Goal: Task Accomplishment & Management: Use online tool/utility

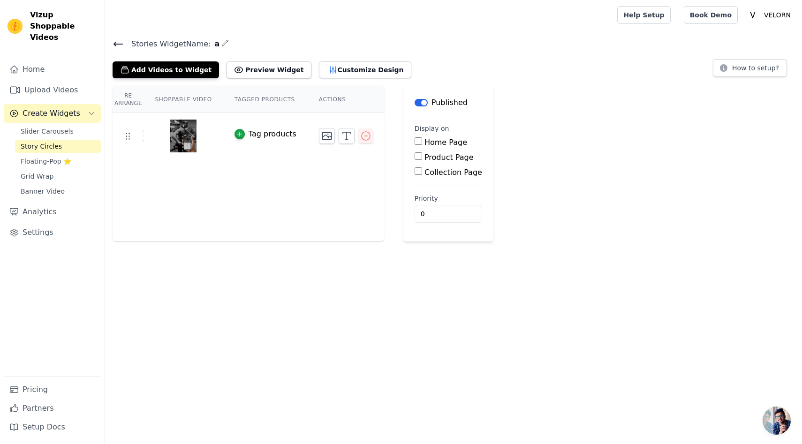
click at [113, 39] on icon at bounding box center [118, 43] width 11 height 11
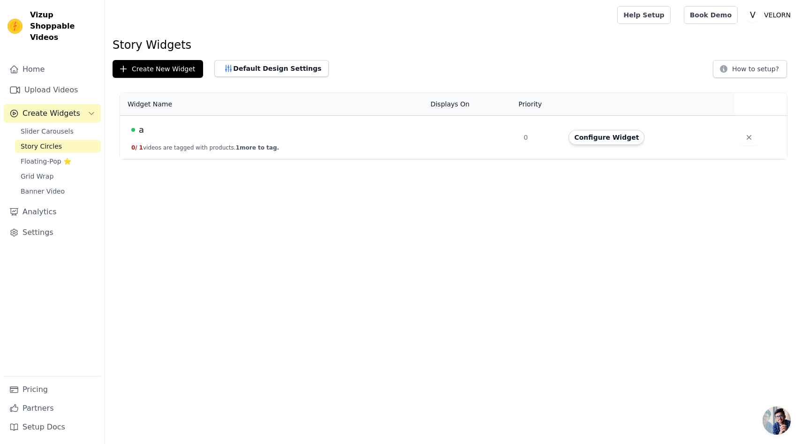
click at [245, 159] on html "Vizup Shoppable Videos Home Upload Videos Create Widgets Slider Carousels Story…" at bounding box center [401, 79] width 802 height 159
click at [267, 144] on span "1 more to tag." at bounding box center [257, 147] width 43 height 7
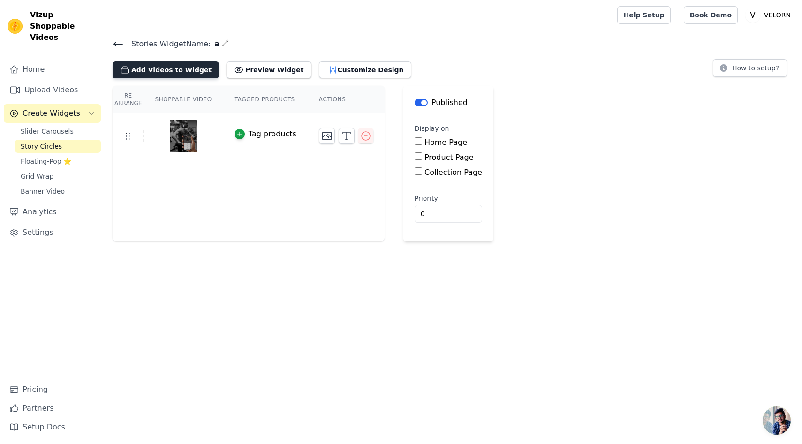
click at [155, 68] on button "Add Videos to Widget" at bounding box center [166, 69] width 106 height 17
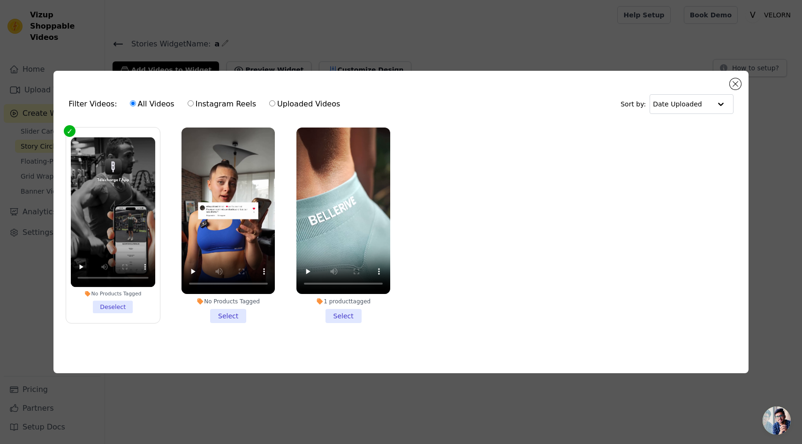
drag, startPoint x: 231, startPoint y: 312, endPoint x: 236, endPoint y: 312, distance: 5.2
click at [231, 312] on li "No Products Tagged Select" at bounding box center [229, 226] width 94 height 196
click at [0, 0] on input "No Products Tagged Select" at bounding box center [0, 0] width 0 height 0
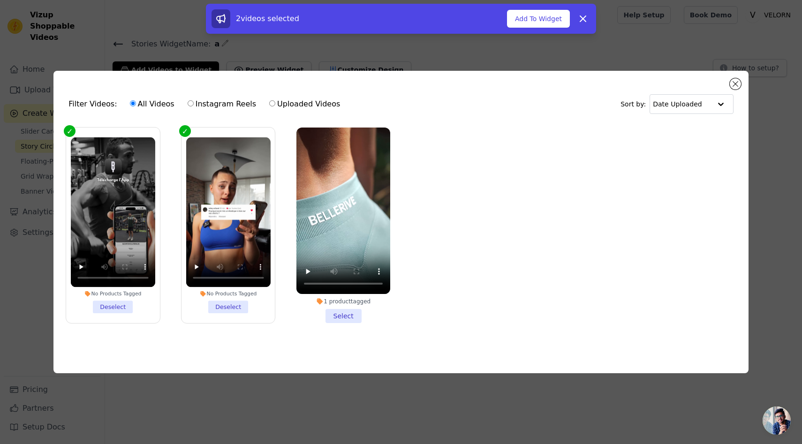
click at [353, 317] on li "1 product tagged Select" at bounding box center [343, 226] width 94 height 196
click at [0, 0] on input "1 product tagged Select" at bounding box center [0, 0] width 0 height 0
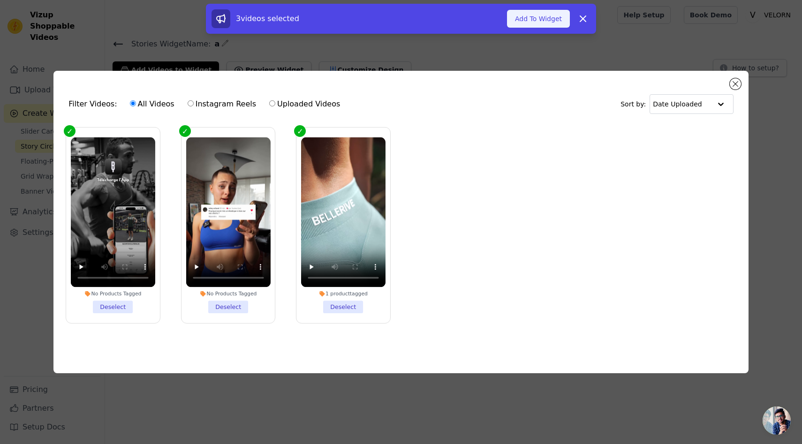
click at [541, 20] on button "Add To Widget" at bounding box center [538, 19] width 63 height 18
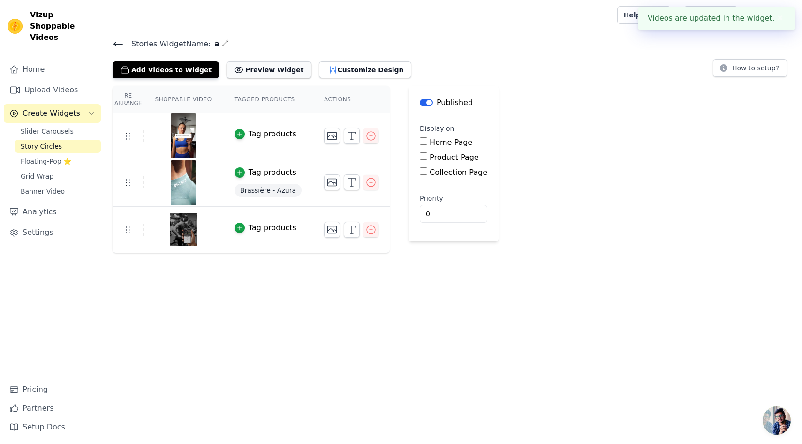
click at [260, 69] on button "Preview Widget" at bounding box center [269, 69] width 84 height 17
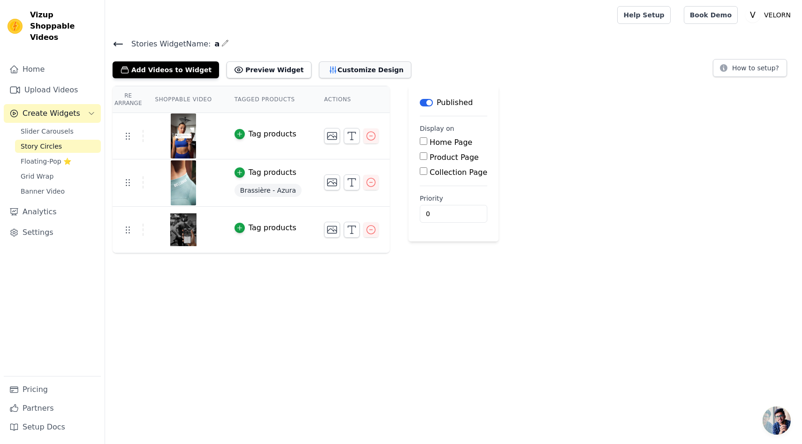
click at [327, 74] on button "Customize Design" at bounding box center [365, 69] width 92 height 17
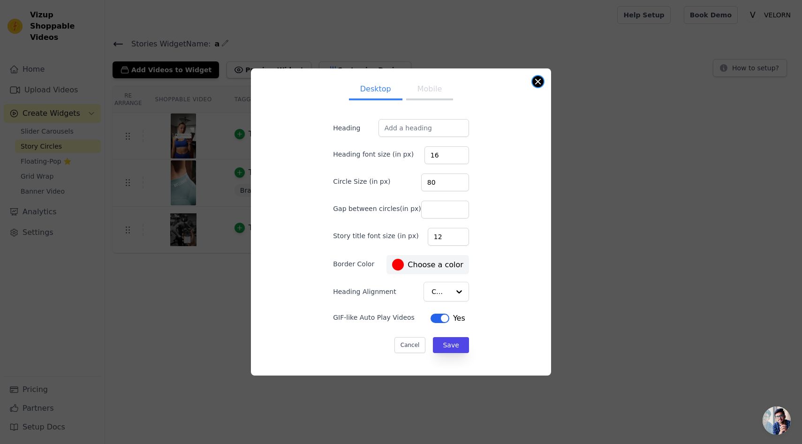
click at [540, 80] on button "Close modal" at bounding box center [537, 81] width 11 height 11
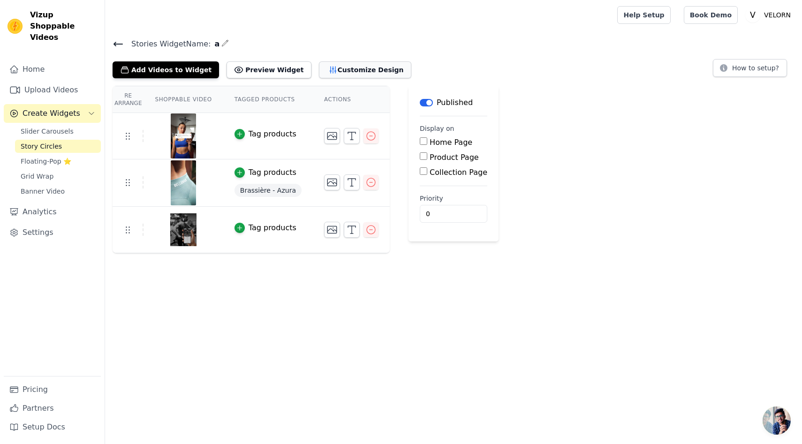
click at [330, 67] on icon "button" at bounding box center [333, 70] width 6 height 7
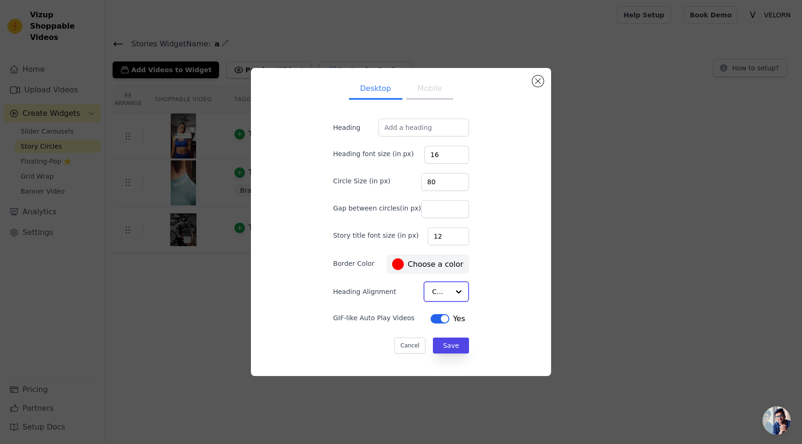
click at [454, 293] on div at bounding box center [458, 291] width 19 height 19
click at [480, 201] on div "Desktop Mobile Heading Heading font size (in px) 16 Circle Size (in px) 80 Gap …" at bounding box center [400, 222] width 285 height 292
click at [426, 90] on button "Mobile" at bounding box center [429, 90] width 47 height 21
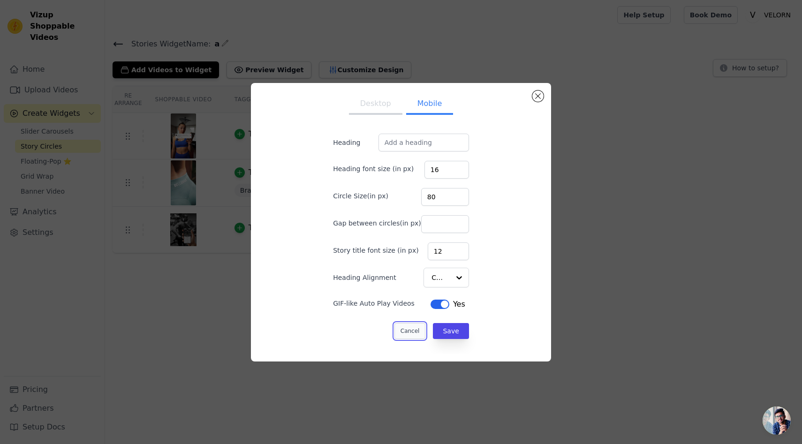
click at [398, 334] on button "Cancel" at bounding box center [410, 331] width 31 height 16
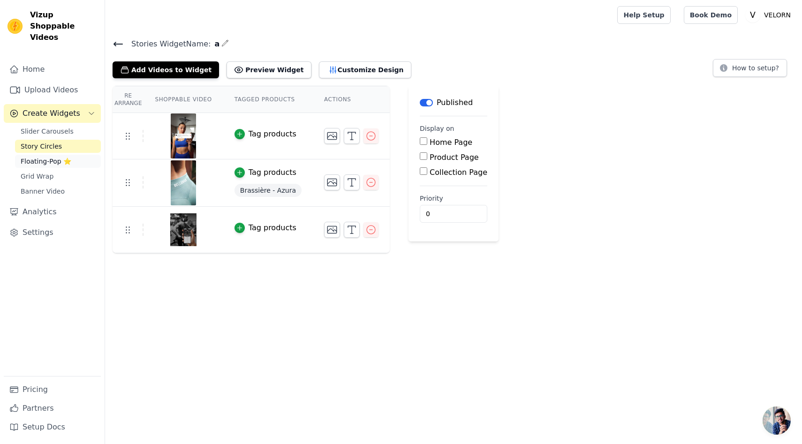
click at [55, 155] on link "Floating-Pop ⭐" at bounding box center [58, 161] width 86 height 13
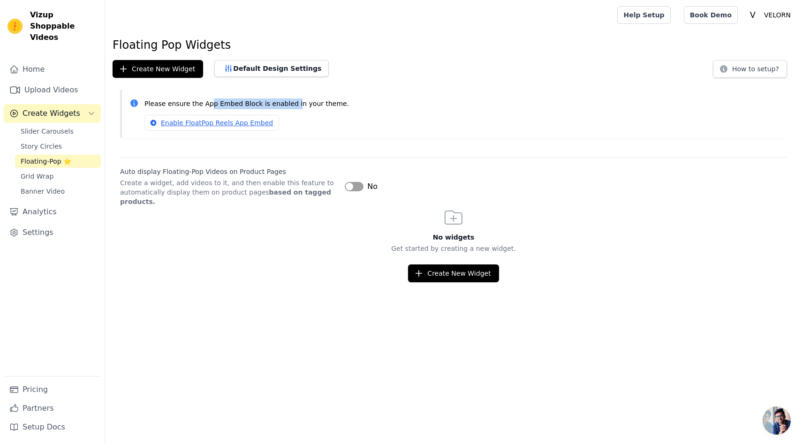
drag, startPoint x: 210, startPoint y: 103, endPoint x: 290, endPoint y: 106, distance: 79.8
click at [290, 106] on p "Please ensure the App Embed Block is enabled in your theme." at bounding box center [461, 104] width 635 height 11
click at [283, 126] on div "Enable FloatPop Reels App Embed" at bounding box center [461, 123] width 635 height 16
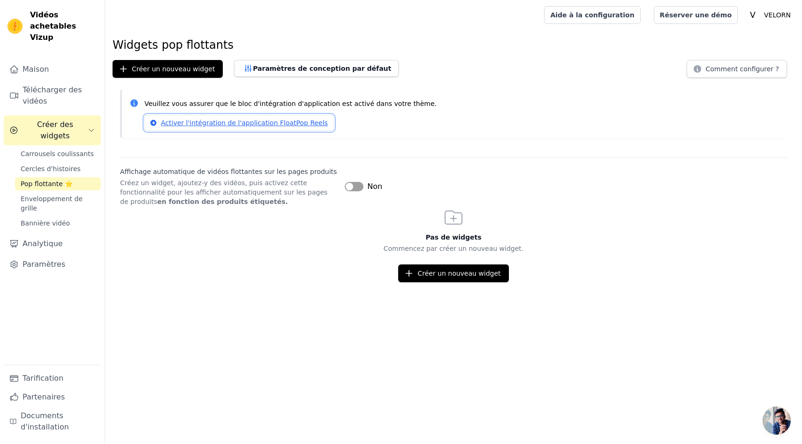
click at [277, 124] on font "Activer l'intégration de l'application FloatPop Reels" at bounding box center [244, 123] width 167 height 8
drag, startPoint x: 228, startPoint y: 179, endPoint x: 290, endPoint y: 180, distance: 61.9
click at [290, 180] on font "Créez un widget, ajoutez-y des vidéos, puis activez cette fonctionnalité pour l…" at bounding box center [223, 192] width 207 height 26
click at [280, 207] on div "Pas de widgets Commencez par créer un nouveau widget. Créer un nouveau widget" at bounding box center [453, 244] width 697 height 76
click at [166, 65] on font "Créer un nouveau widget" at bounding box center [173, 69] width 83 height 8
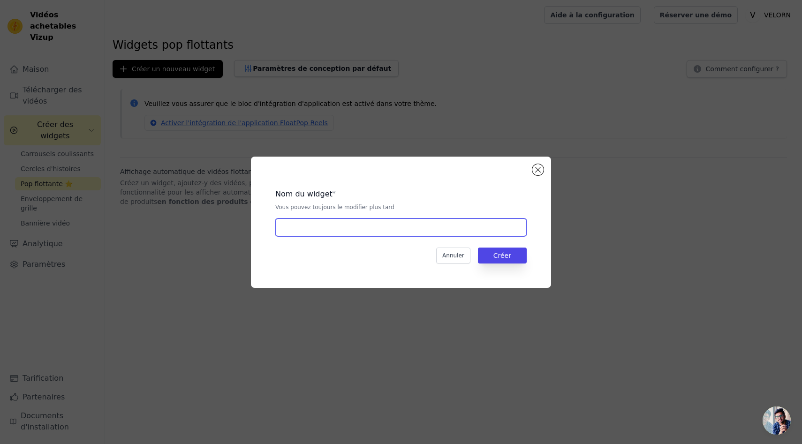
click at [388, 231] on input "text" at bounding box center [400, 228] width 251 height 18
type input "é"
type input "2"
type input "3"
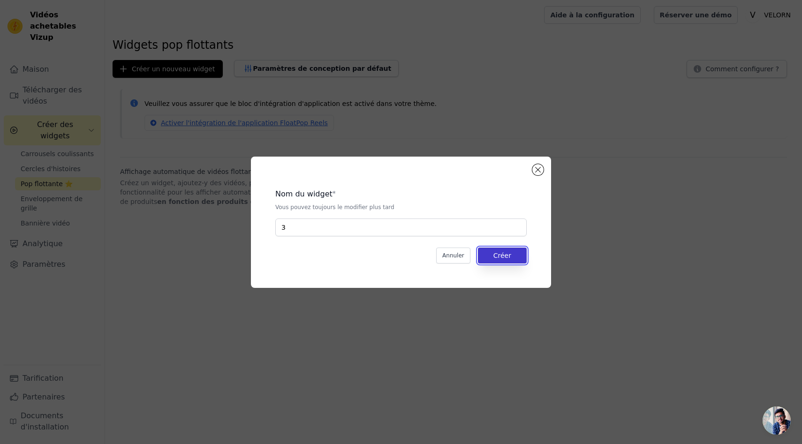
click at [505, 249] on button "Créer" at bounding box center [502, 256] width 49 height 16
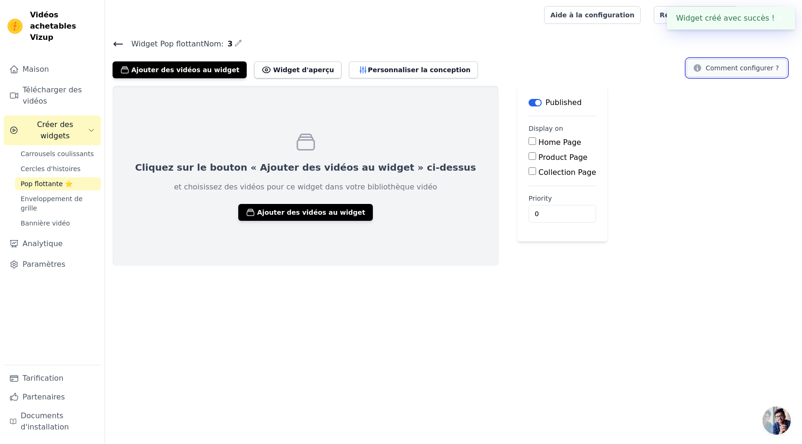
click at [758, 67] on font "Comment configurer ?" at bounding box center [742, 68] width 73 height 8
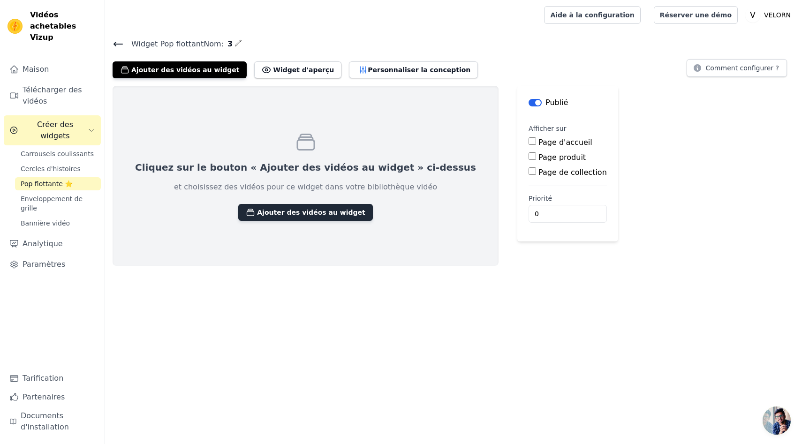
click at [287, 216] on font "Ajouter des vidéos au widget" at bounding box center [311, 212] width 108 height 9
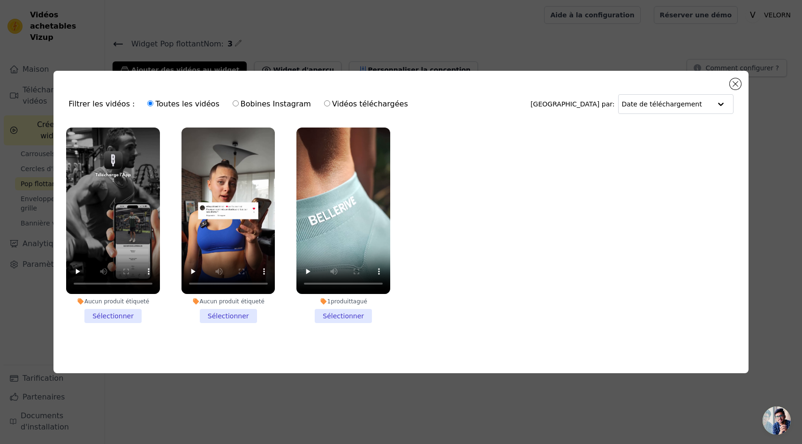
click at [112, 323] on li "Aucun produit étiqueté Sélectionner" at bounding box center [113, 226] width 94 height 196
click at [0, 0] on input "Aucun produit étiqueté Sélectionner" at bounding box center [0, 0] width 0 height 0
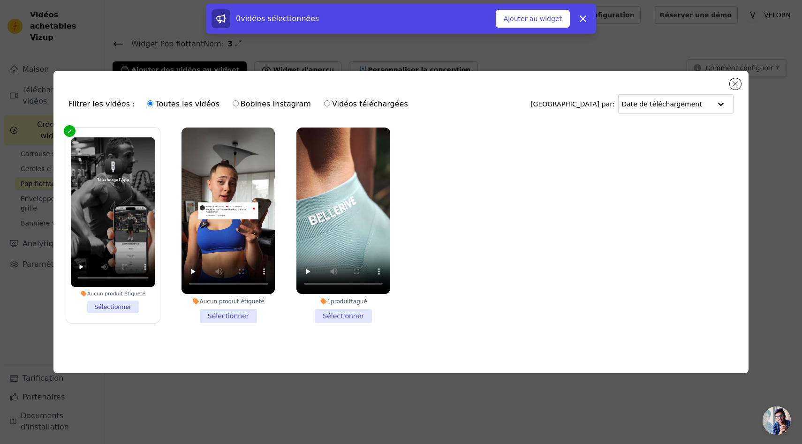
click at [232, 312] on li "Aucun produit étiqueté Sélectionner" at bounding box center [229, 226] width 94 height 196
click at [0, 0] on input "Aucun produit étiqueté Sélectionner" at bounding box center [0, 0] width 0 height 0
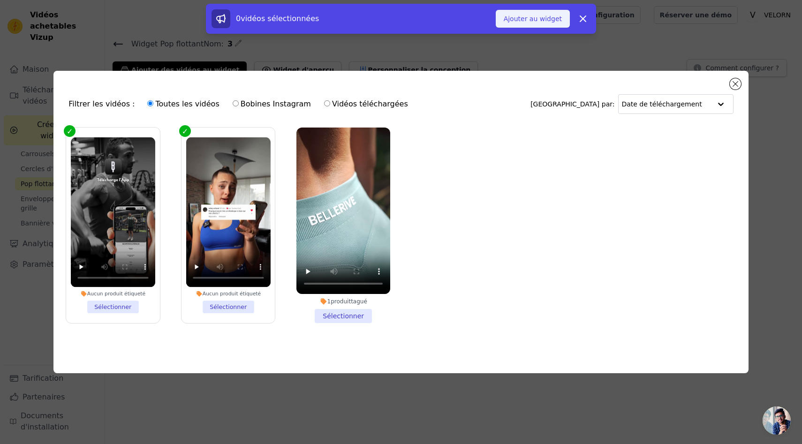
click at [548, 15] on font "Ajouter au widget" at bounding box center [533, 19] width 58 height 8
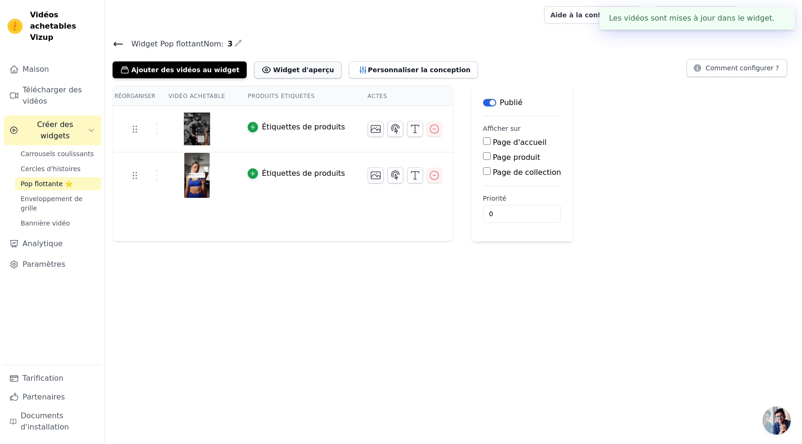
click at [289, 75] on button "Widget d'aperçu" at bounding box center [297, 69] width 87 height 17
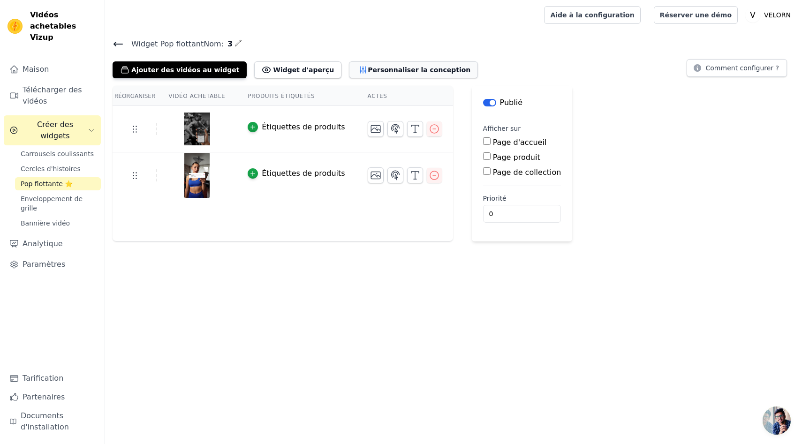
click at [373, 73] on font "Personnaliser la conception" at bounding box center [419, 69] width 103 height 9
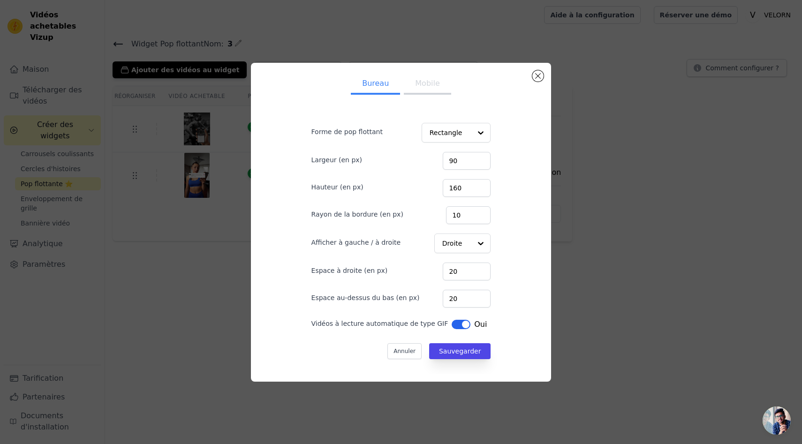
click at [423, 84] on font "Mobile" at bounding box center [427, 83] width 24 height 9
click at [398, 84] on button "Bureau" at bounding box center [375, 84] width 49 height 21
click at [540, 76] on button "Fermer la fenêtre modale" at bounding box center [537, 75] width 11 height 11
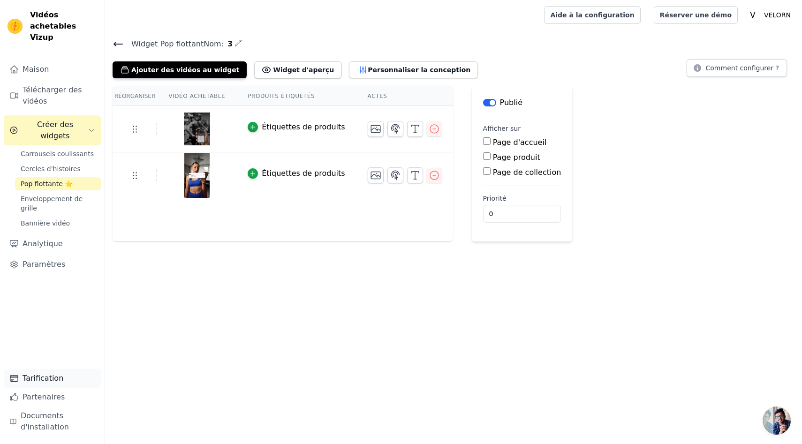
click at [59, 381] on font "Tarification" at bounding box center [43, 378] width 41 height 9
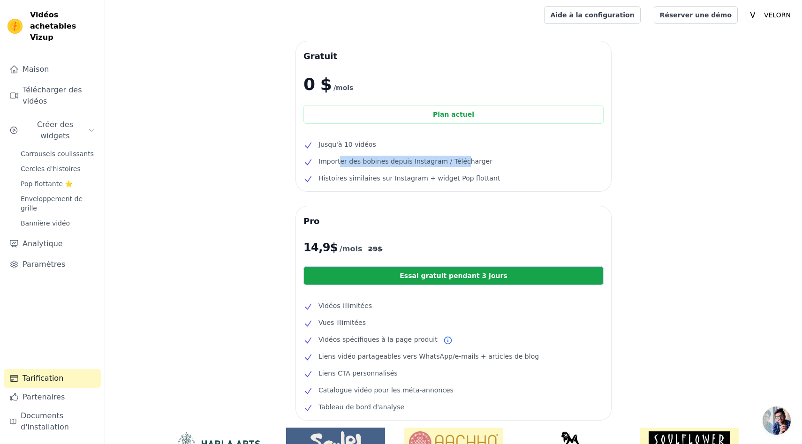
drag, startPoint x: 340, startPoint y: 164, endPoint x: 459, endPoint y: 163, distance: 119.6
click at [459, 163] on font "Importer des bobines depuis Instagram / Télécharger" at bounding box center [406, 162] width 174 height 8
drag, startPoint x: 378, startPoint y: 178, endPoint x: 432, endPoint y: 178, distance: 54.4
click at [432, 178] on font "Histoires similaires sur Instagram + widget Pop flottant" at bounding box center [410, 179] width 182 height 8
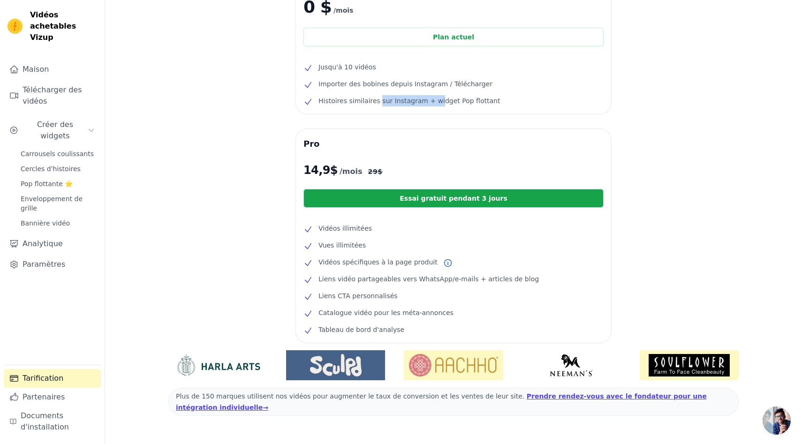
scroll to position [79, 0]
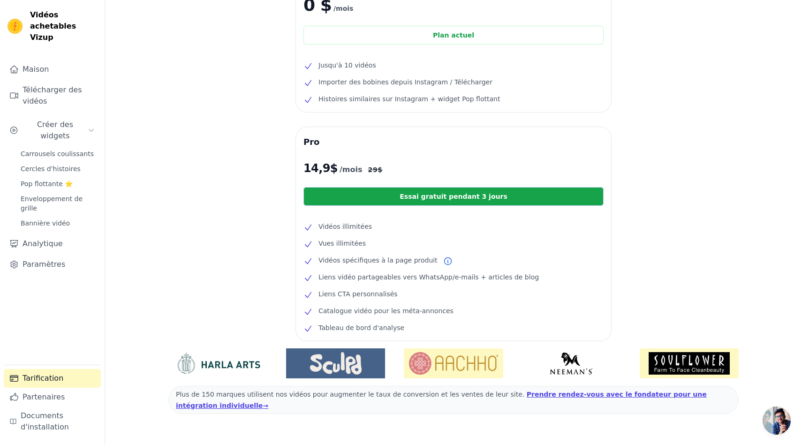
click at [366, 235] on ul "Vidéos illimitées Vues illimitées Vidéos spécifiques à la page produit Liens vi…" at bounding box center [454, 277] width 300 height 113
drag, startPoint x: 319, startPoint y: 245, endPoint x: 399, endPoint y: 245, distance: 80.2
click at [399, 245] on li "Vues illimitées" at bounding box center [454, 243] width 300 height 11
click at [324, 286] on ul "Vidéos illimitées Vues illimitées Vidéos spécifiques à la page produit Liens vi…" at bounding box center [454, 277] width 300 height 113
drag, startPoint x: 347, startPoint y: 313, endPoint x: 414, endPoint y: 313, distance: 67.6
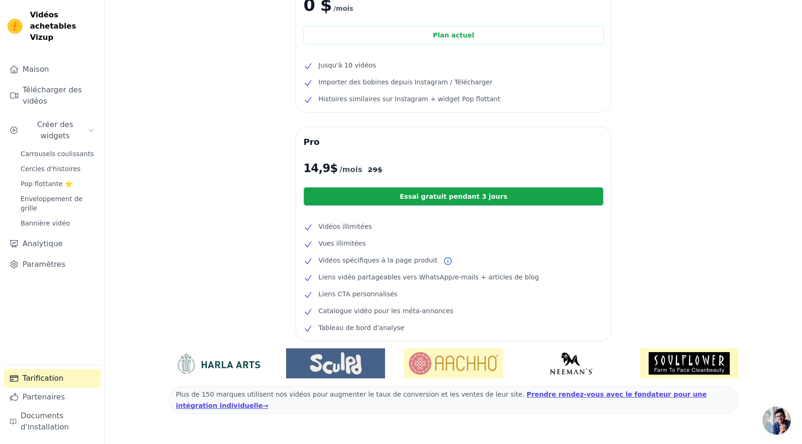
click at [414, 313] on font "Catalogue vidéo pour les méta-annonces" at bounding box center [386, 311] width 135 height 8
click at [443, 290] on li "Liens CTA personnalisés" at bounding box center [454, 294] width 300 height 11
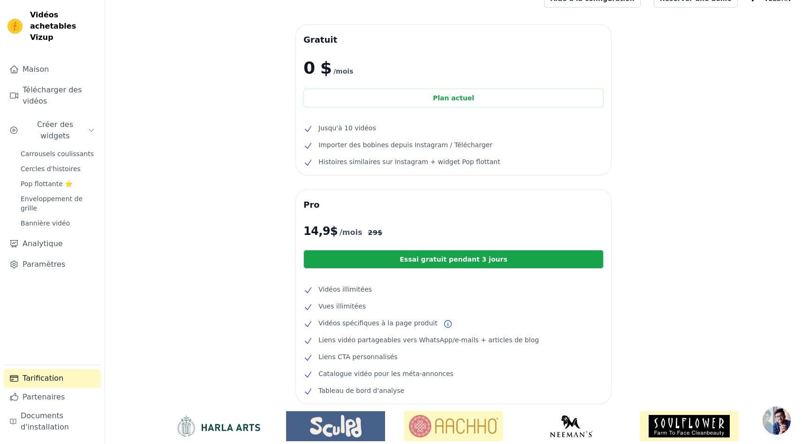
scroll to position [0, 0]
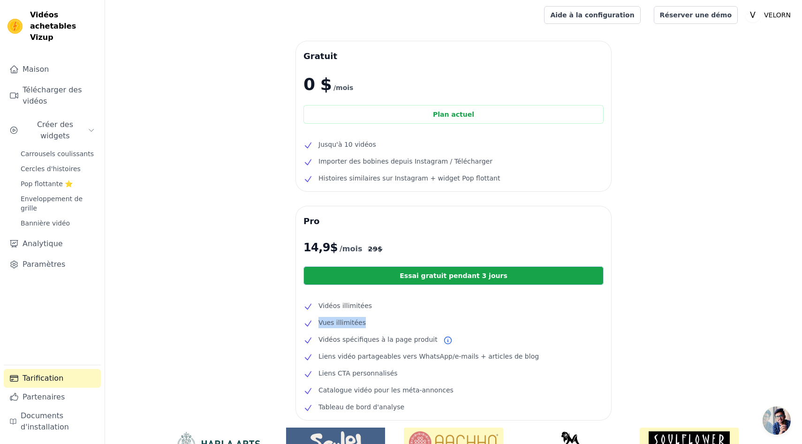
drag, startPoint x: 318, startPoint y: 325, endPoint x: 362, endPoint y: 325, distance: 44.1
click at [362, 325] on li "Vues illimitées" at bounding box center [454, 322] width 300 height 11
click at [370, 323] on li "Vues illimitées" at bounding box center [454, 322] width 300 height 11
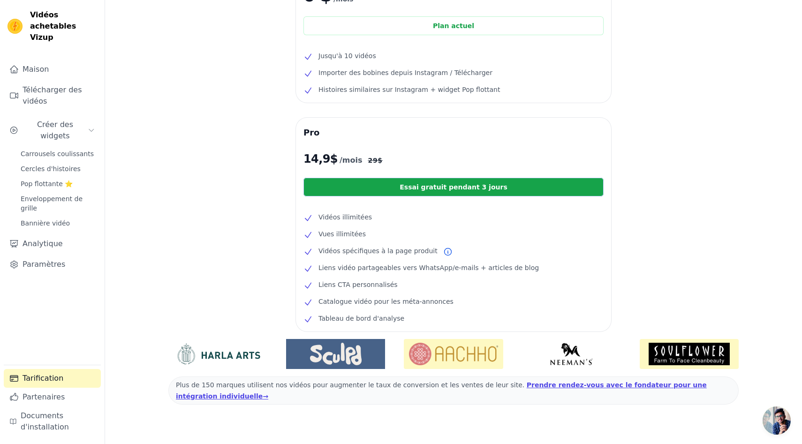
scroll to position [91, 0]
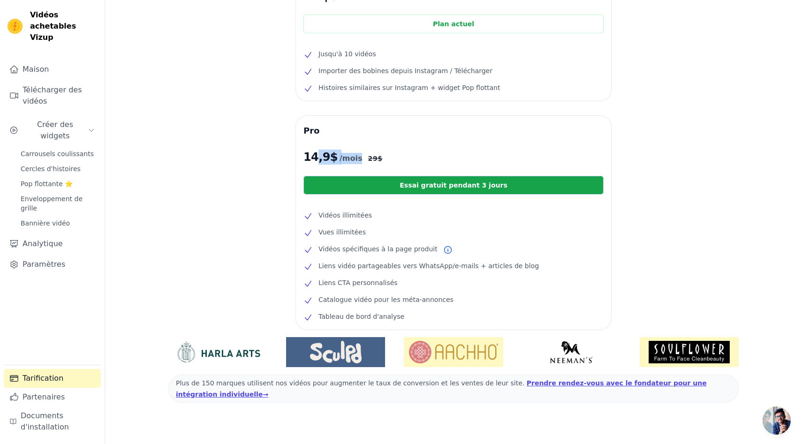
drag, startPoint x: 313, startPoint y: 162, endPoint x: 360, endPoint y: 162, distance: 47.4
click at [360, 162] on p "14,9 $ /mois 29 $" at bounding box center [454, 157] width 300 height 15
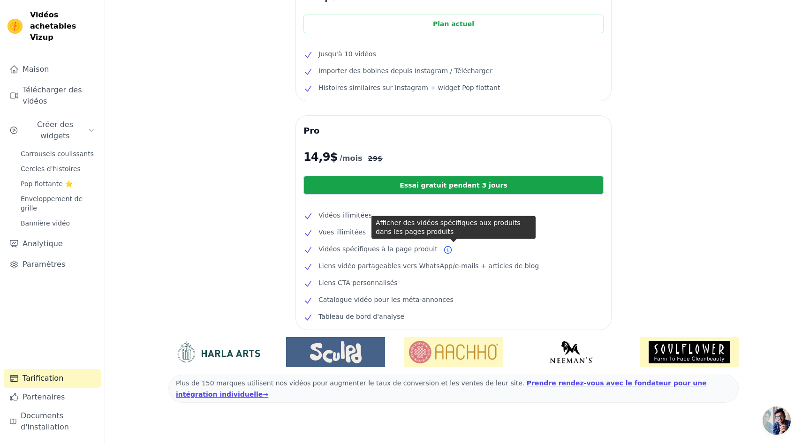
click at [377, 254] on span "Vidéos spécifiques à la page produit" at bounding box center [378, 248] width 119 height 11
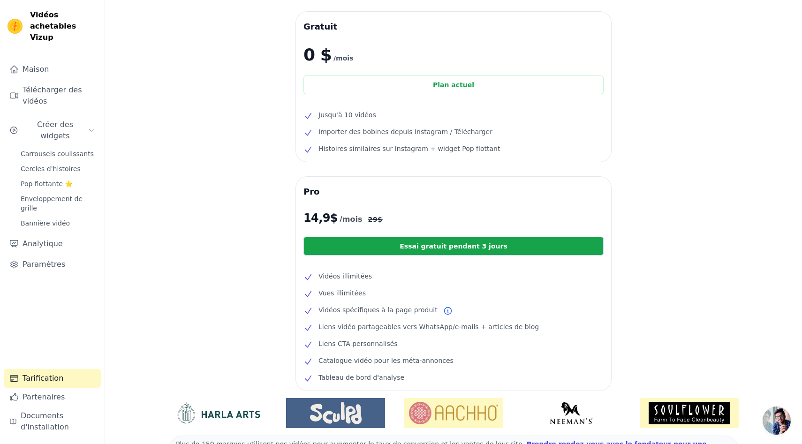
scroll to position [0, 0]
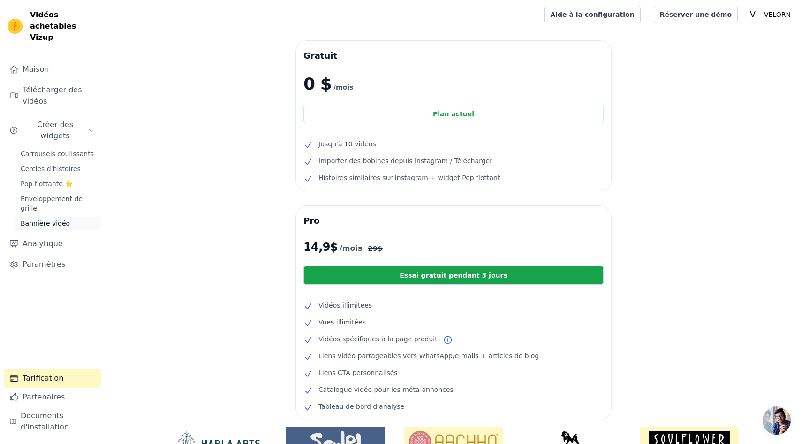
click at [60, 217] on link "Bannière vidéo" at bounding box center [58, 223] width 86 height 13
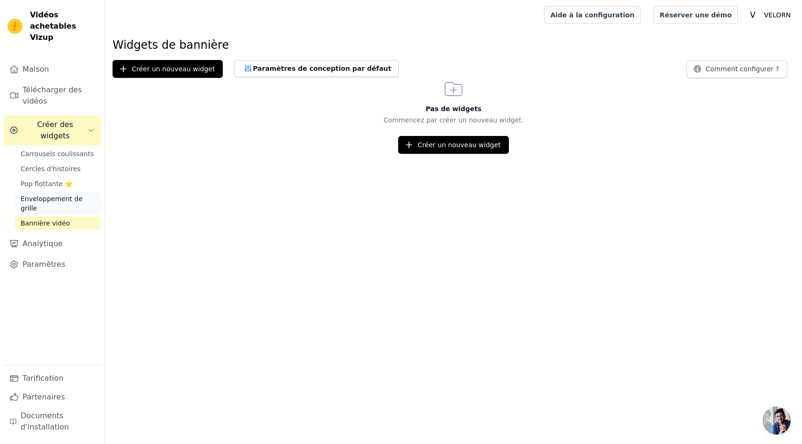
click at [71, 195] on font "Enveloppement de grille" at bounding box center [52, 203] width 62 height 17
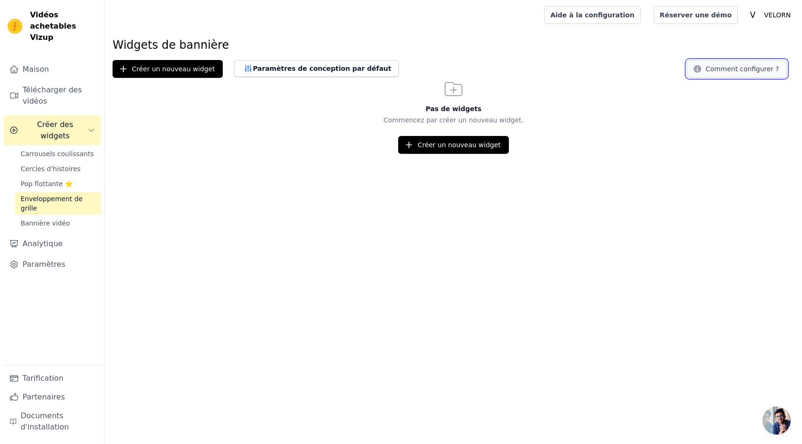
click at [745, 71] on font "Comment configurer ?" at bounding box center [742, 69] width 73 height 8
click at [50, 220] on font "Bannière vidéo" at bounding box center [45, 224] width 49 height 8
click at [744, 71] on font "Comment configurer ?" at bounding box center [742, 69] width 73 height 8
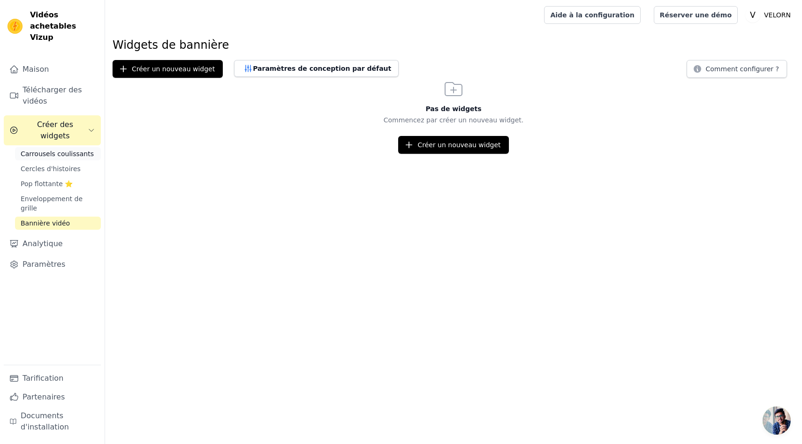
click at [74, 150] on font "Carrousels coulissants" at bounding box center [57, 154] width 73 height 8
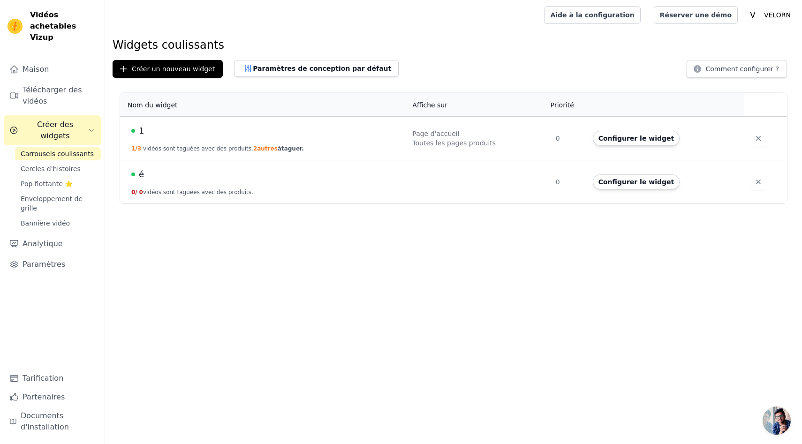
click at [342, 142] on td "1 1/3 vidéos sont taguées avec des produits. 2 autres à taguer." at bounding box center [263, 138] width 287 height 44
click at [262, 151] on font "autres" at bounding box center [267, 148] width 21 height 7
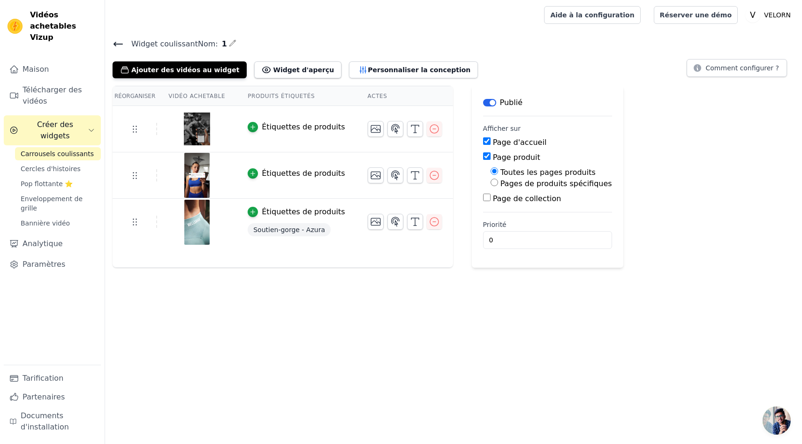
click at [301, 233] on font "Soutien-gorge - Azura" at bounding box center [289, 230] width 72 height 8
click at [410, 176] on icon "button" at bounding box center [415, 175] width 11 height 11
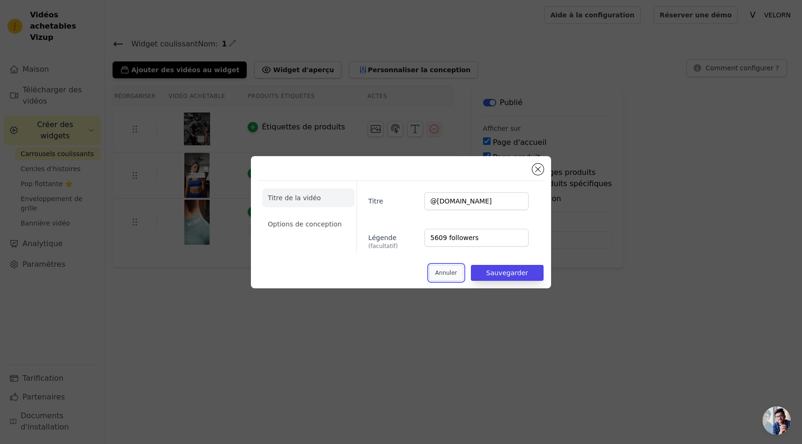
click at [451, 271] on font "Annuler" at bounding box center [446, 273] width 22 height 7
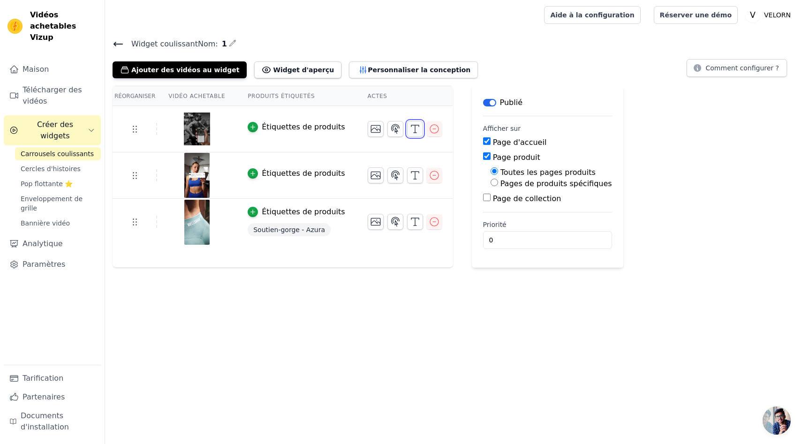
click at [410, 131] on icon "button" at bounding box center [415, 128] width 11 height 11
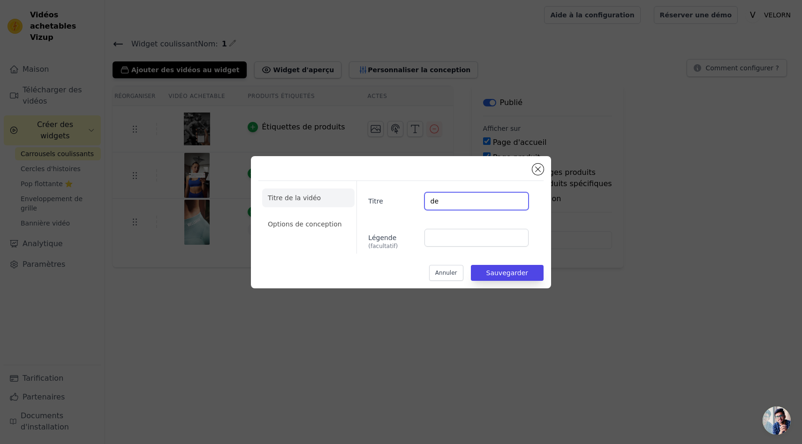
type input "d"
click at [497, 269] on font "Sauvegarder" at bounding box center [508, 273] width 42 height 8
click at [536, 172] on button "Fermer la fenêtre modale" at bounding box center [537, 169] width 11 height 11
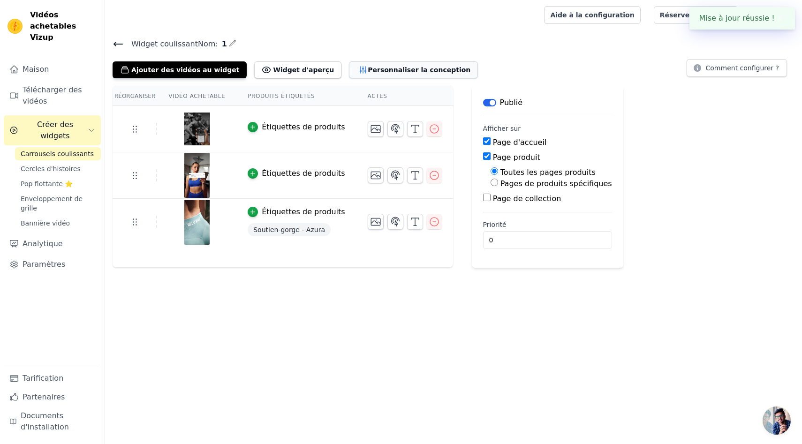
click at [368, 66] on font "Personnaliser la conception" at bounding box center [419, 70] width 103 height 8
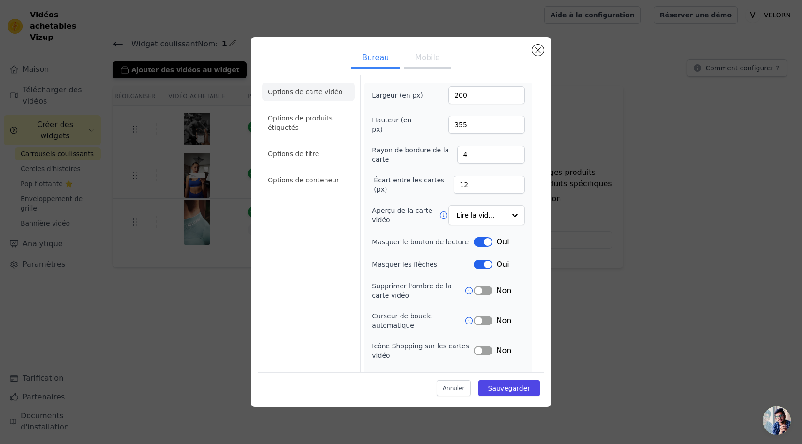
scroll to position [25, 0]
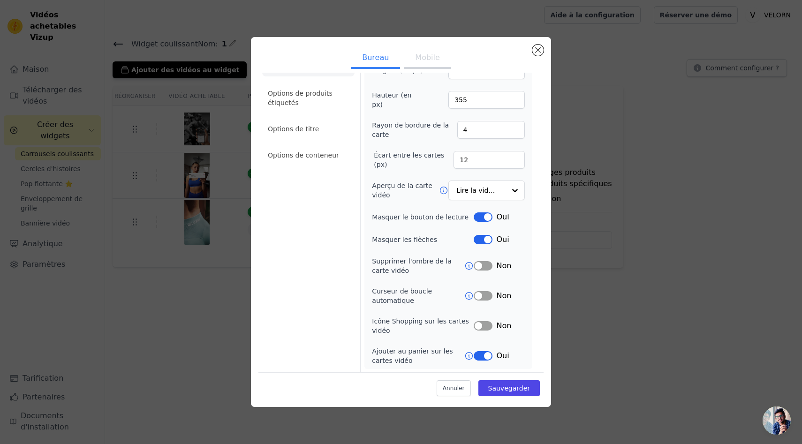
click at [490, 217] on button "Étiquette" at bounding box center [483, 217] width 19 height 9
click at [514, 390] on font "Sauvegarder" at bounding box center [509, 388] width 42 height 8
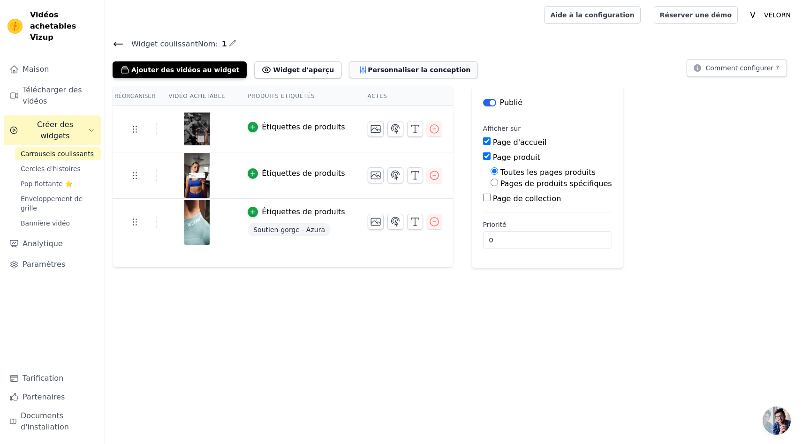
click at [368, 72] on font "Personnaliser la conception" at bounding box center [419, 70] width 103 height 8
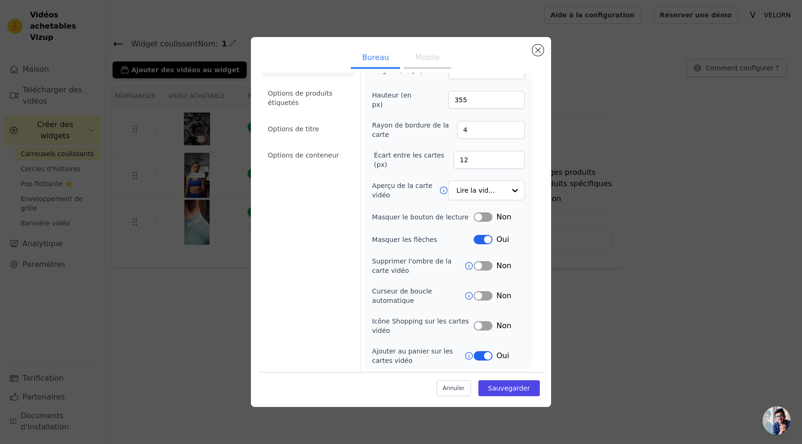
click at [490, 359] on button "Étiquette" at bounding box center [483, 355] width 19 height 9
click at [506, 388] on font "Sauvegarder" at bounding box center [509, 388] width 42 height 8
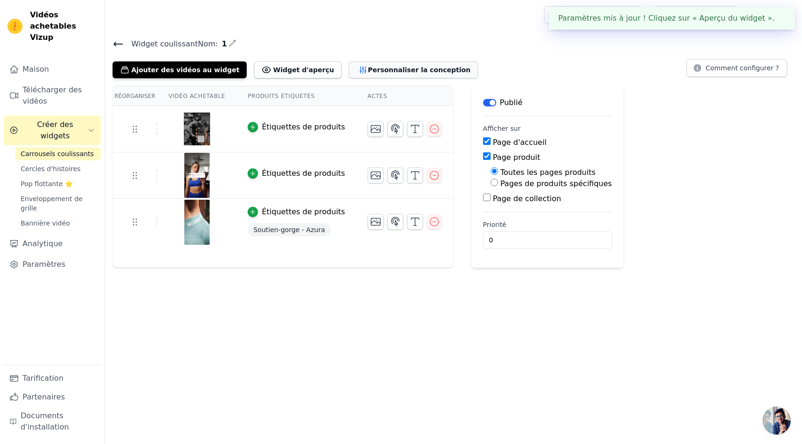
click at [368, 73] on font "Personnaliser la conception" at bounding box center [419, 69] width 103 height 9
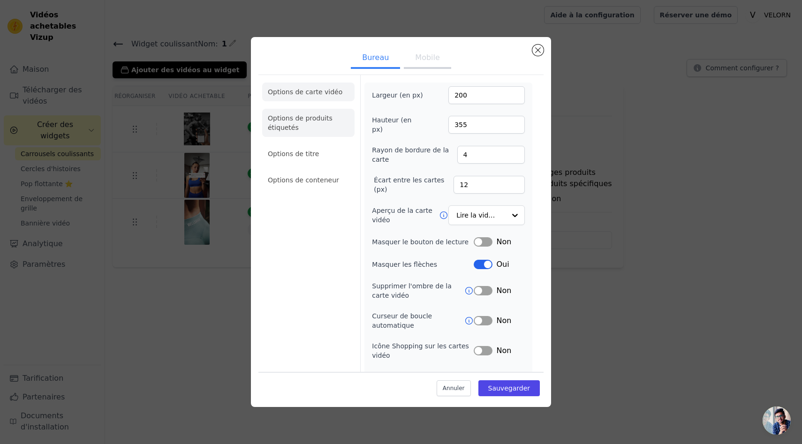
click at [312, 125] on li "Options de produits étiquetés" at bounding box center [308, 123] width 92 height 28
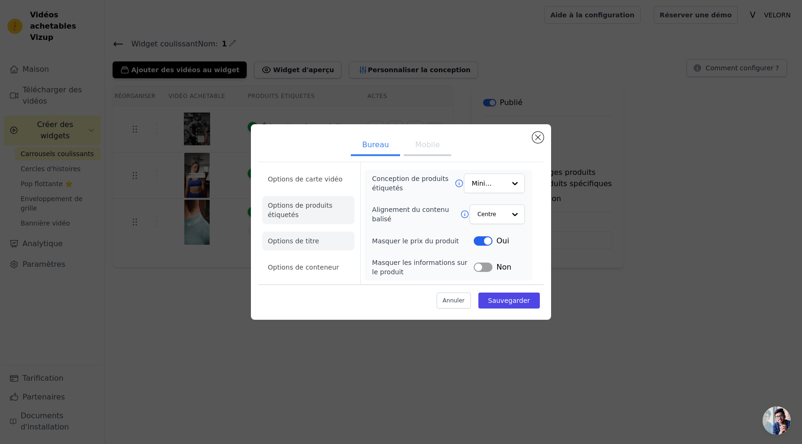
click at [301, 242] on font "Options de titre" at bounding box center [293, 241] width 51 height 8
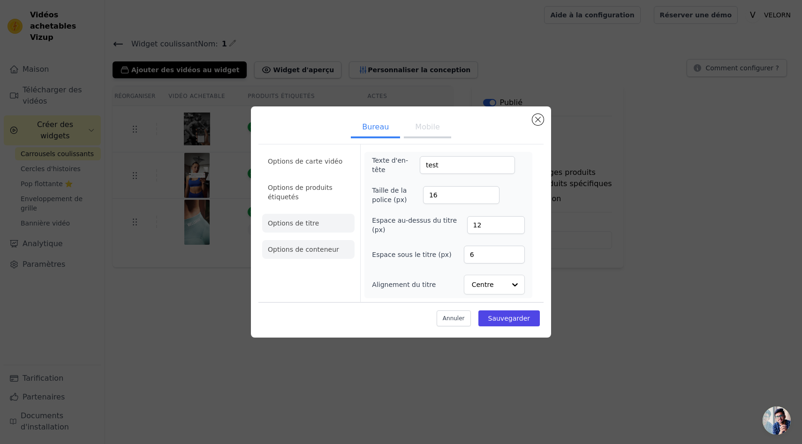
click at [297, 253] on li "Options de conteneur" at bounding box center [308, 249] width 92 height 19
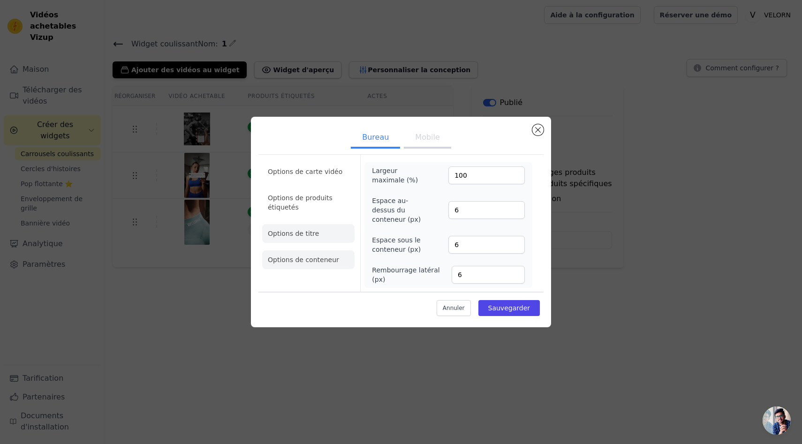
click at [311, 234] on font "Options de titre" at bounding box center [293, 234] width 51 height 8
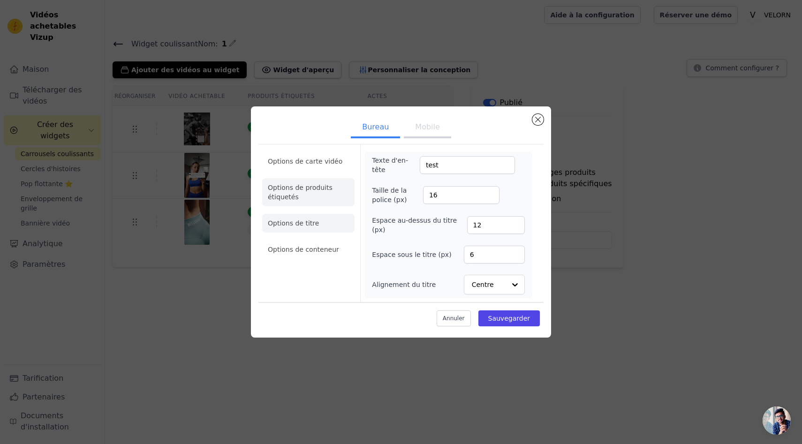
click at [311, 188] on font "Options de produits étiquetés" at bounding box center [300, 192] width 65 height 17
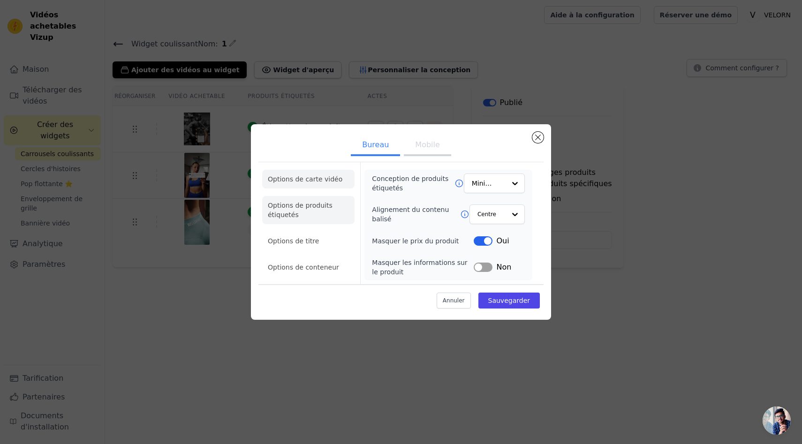
click at [304, 175] on font "Options de carte vidéo" at bounding box center [305, 179] width 75 height 8
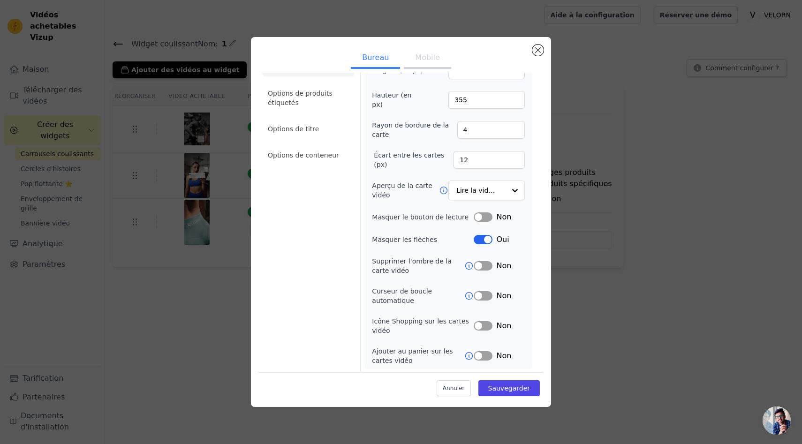
scroll to position [0, 0]
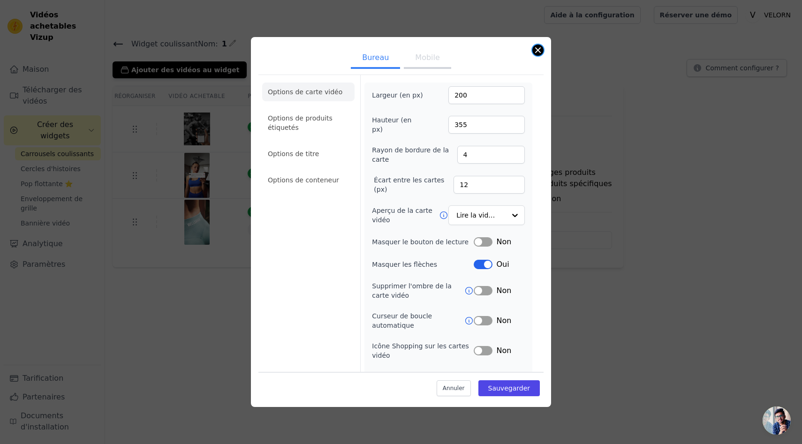
click at [539, 49] on button "Fermer la fenêtre modale" at bounding box center [537, 50] width 11 height 11
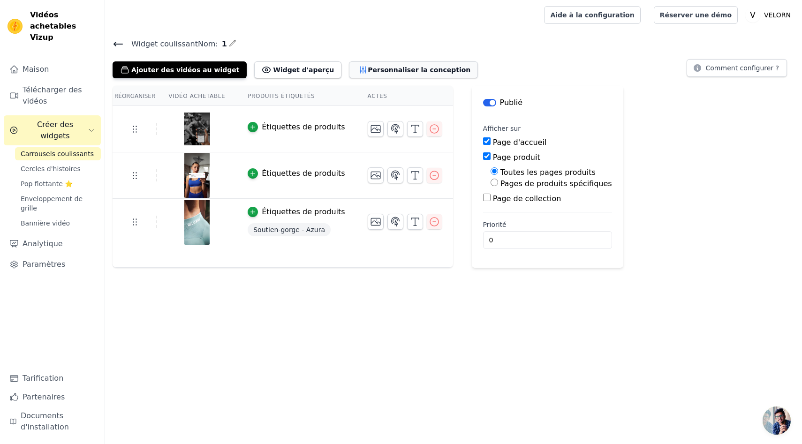
click at [390, 68] on font "Personnaliser la conception" at bounding box center [419, 70] width 103 height 8
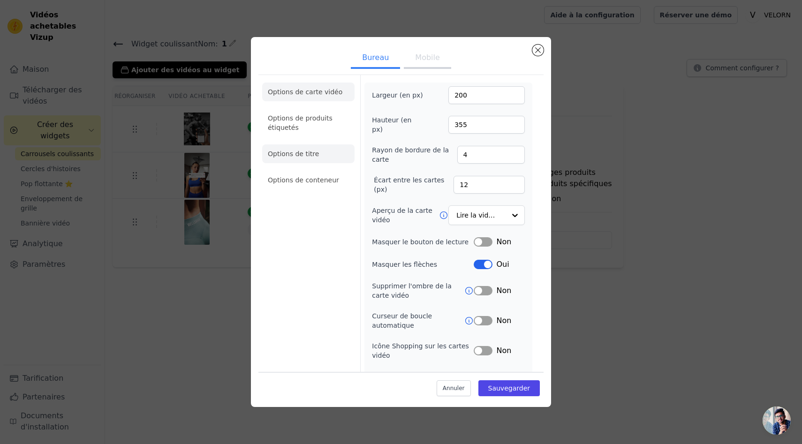
click at [315, 158] on li "Options de titre" at bounding box center [308, 153] width 92 height 19
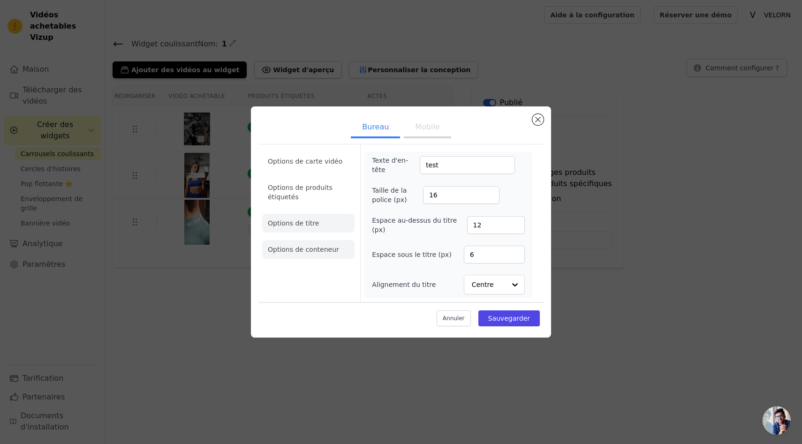
click at [308, 249] on font "Options de conteneur" at bounding box center [303, 250] width 71 height 8
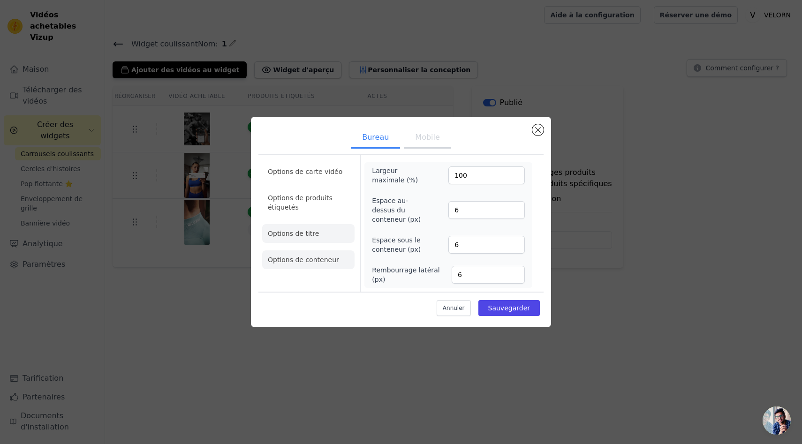
click at [315, 232] on font "Options de titre" at bounding box center [293, 234] width 51 height 8
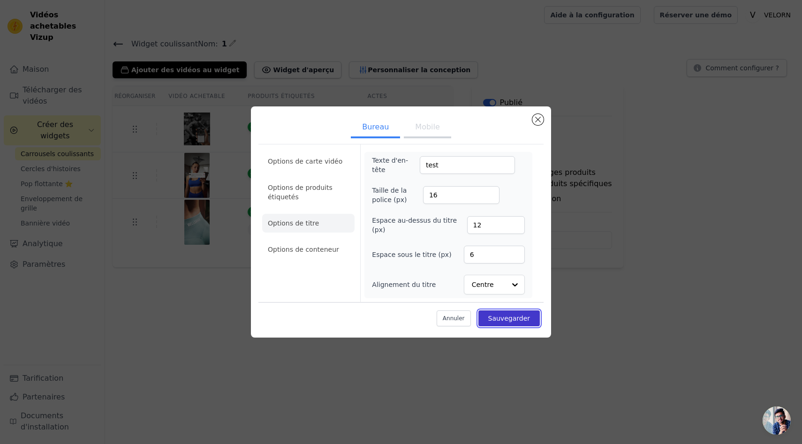
click at [530, 323] on button "Sauvegarder" at bounding box center [509, 319] width 61 height 16
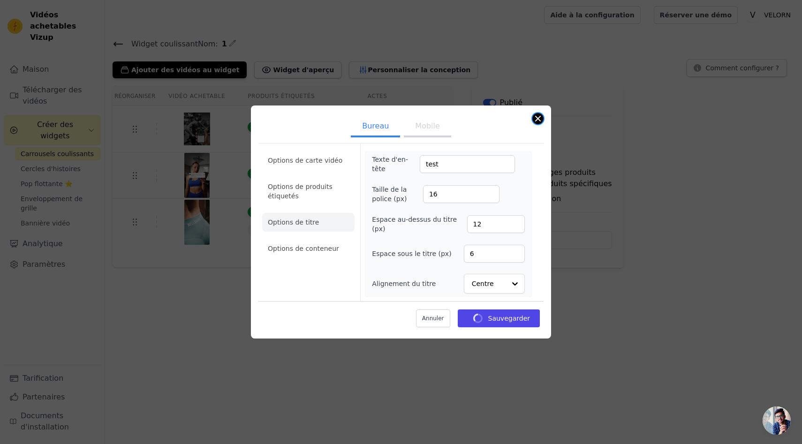
click at [537, 120] on button "Fermer la fenêtre modale" at bounding box center [537, 118] width 11 height 11
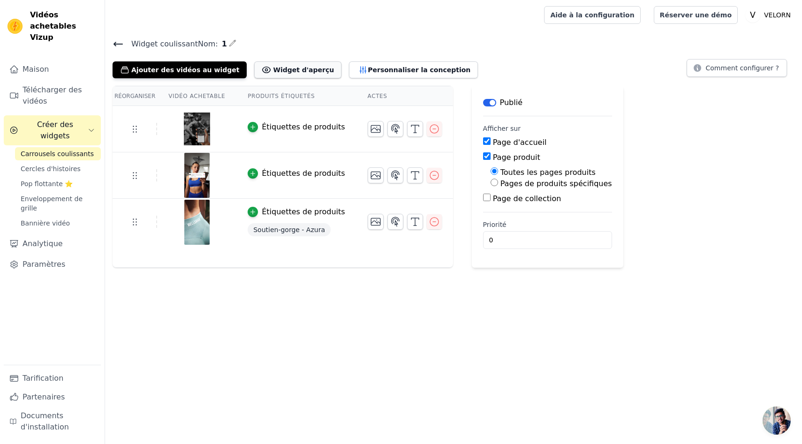
click at [273, 68] on font "Widget d'aperçu" at bounding box center [303, 70] width 61 height 8
click at [368, 69] on font "Personnaliser la conception" at bounding box center [419, 70] width 103 height 8
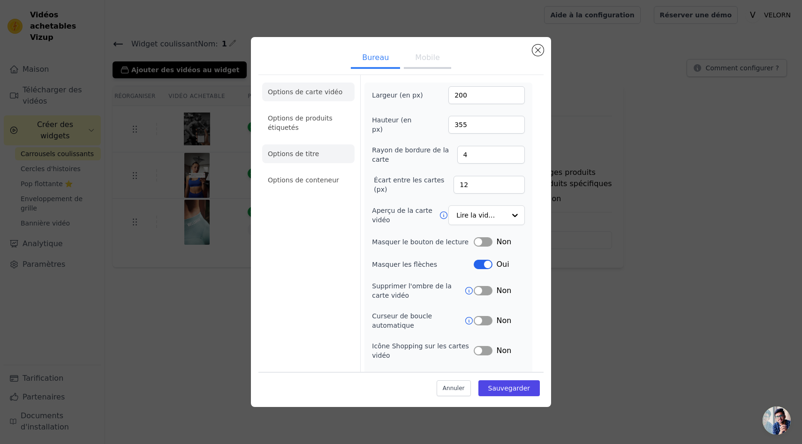
click at [315, 160] on li "Options de titre" at bounding box center [308, 153] width 92 height 19
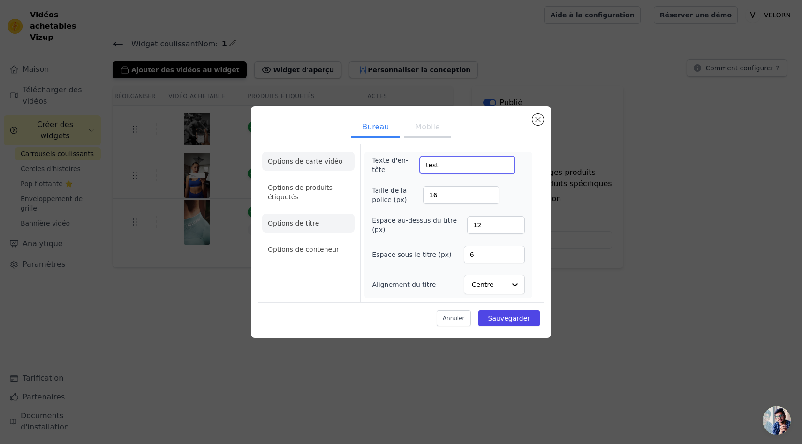
drag, startPoint x: 456, startPoint y: 167, endPoint x: 323, endPoint y: 167, distance: 132.8
click at [323, 167] on div "Options de carte vidéo Options de produits étiquetés Options de titre Options d…" at bounding box center [400, 223] width 285 height 158
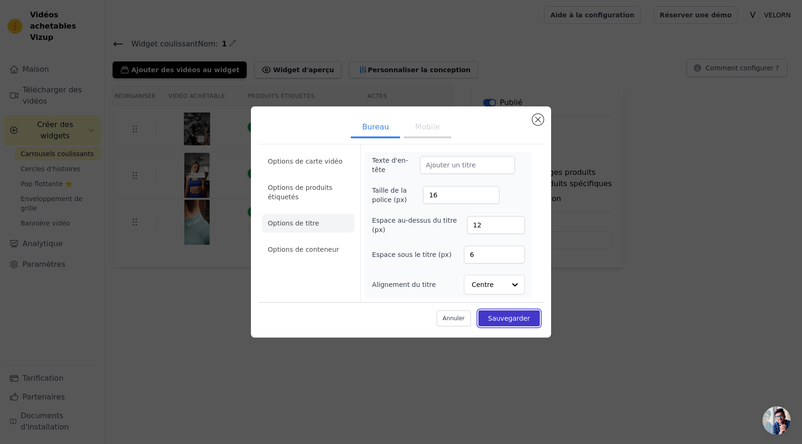
click at [511, 315] on font "Sauvegarder" at bounding box center [509, 319] width 42 height 8
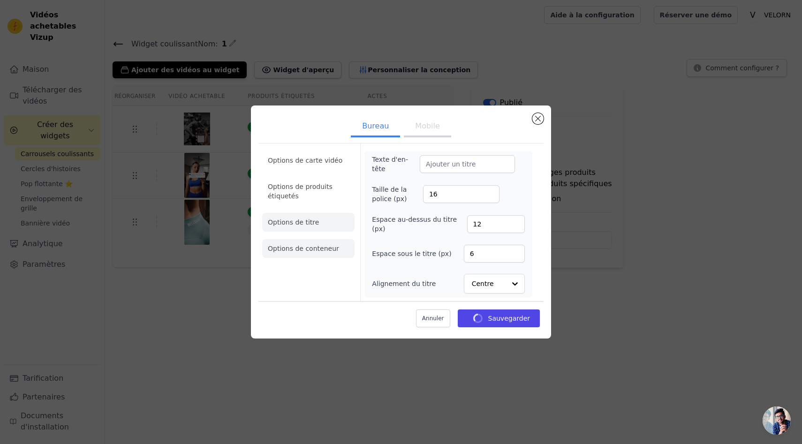
click at [297, 248] on font "Options de conteneur" at bounding box center [303, 249] width 71 height 8
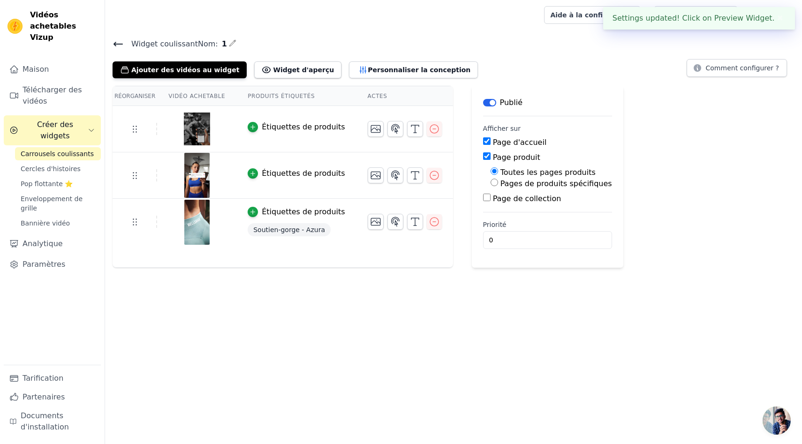
click at [311, 231] on div "Widget coulissant Nom: 1 Ajouter des vidéos au widget Widget d'aperçu Bureau Mo…" at bounding box center [453, 153] width 697 height 230
click at [366, 74] on button "Personnaliser la conception" at bounding box center [413, 69] width 129 height 17
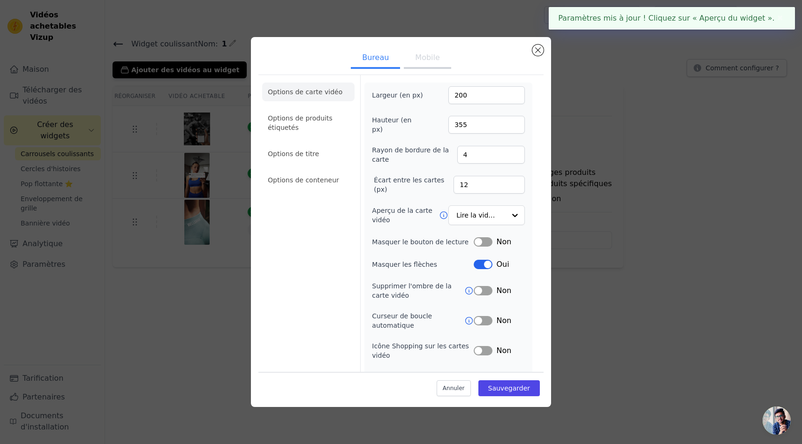
click at [311, 142] on ul "Options de carte vidéo Options de produits étiquetés Options de titre Options d…" at bounding box center [308, 136] width 92 height 114
click at [311, 152] on font "Options de titre" at bounding box center [293, 154] width 51 height 8
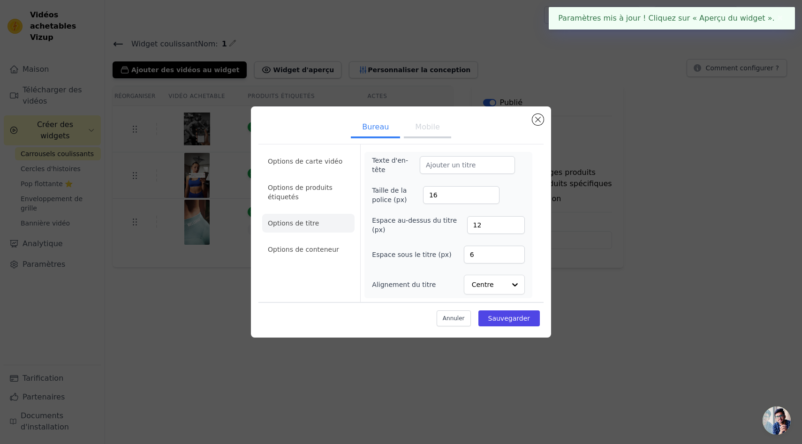
click at [424, 125] on font "Mobile" at bounding box center [427, 126] width 24 height 9
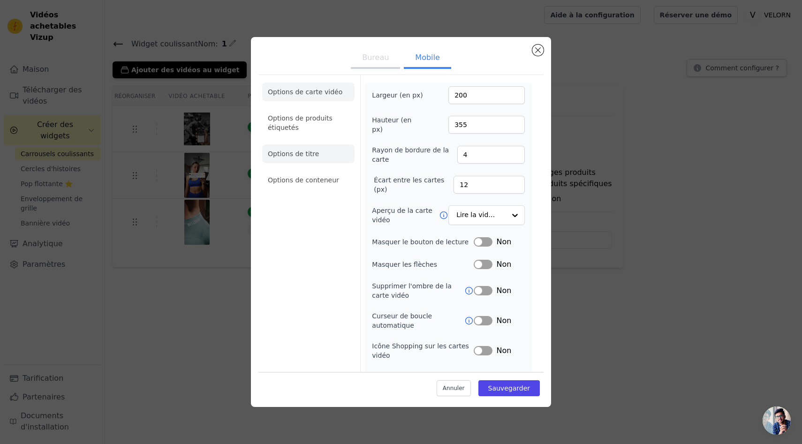
click at [316, 162] on li "Options de titre" at bounding box center [308, 153] width 92 height 19
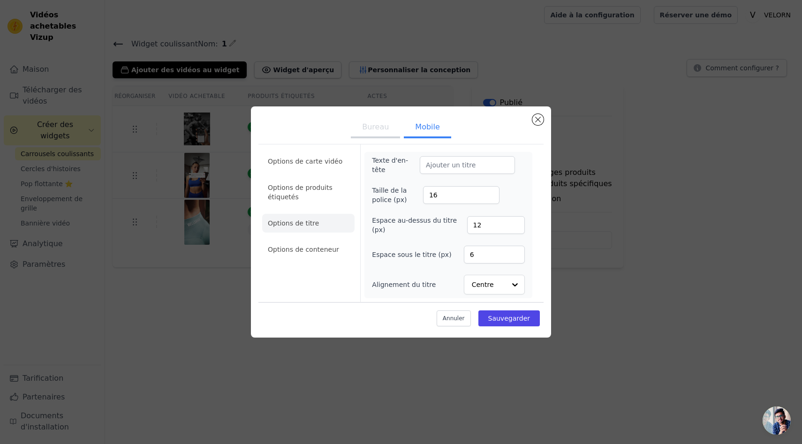
click at [385, 129] on font "Bureau" at bounding box center [375, 126] width 27 height 9
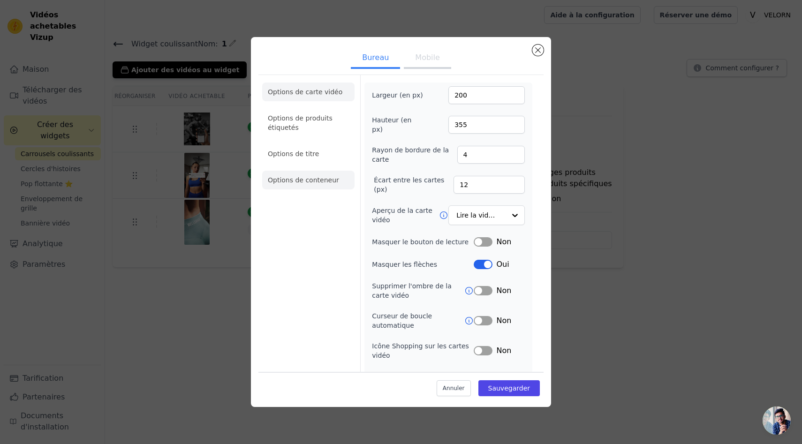
click at [298, 178] on font "Options de conteneur" at bounding box center [303, 180] width 71 height 8
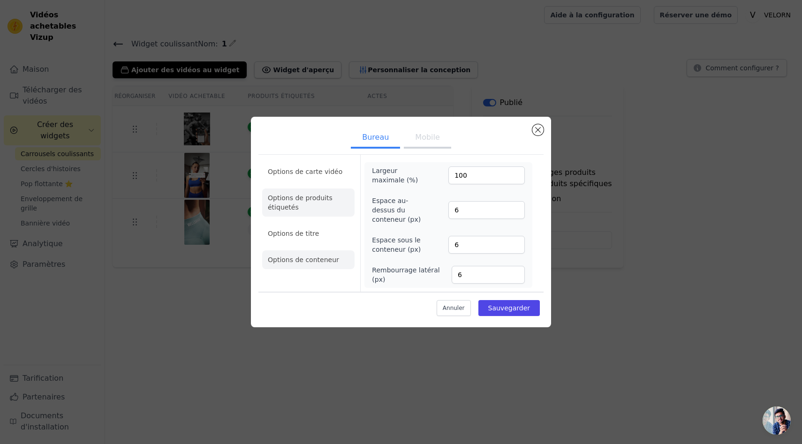
click at [300, 190] on li "Options de produits étiquetés" at bounding box center [308, 203] width 92 height 28
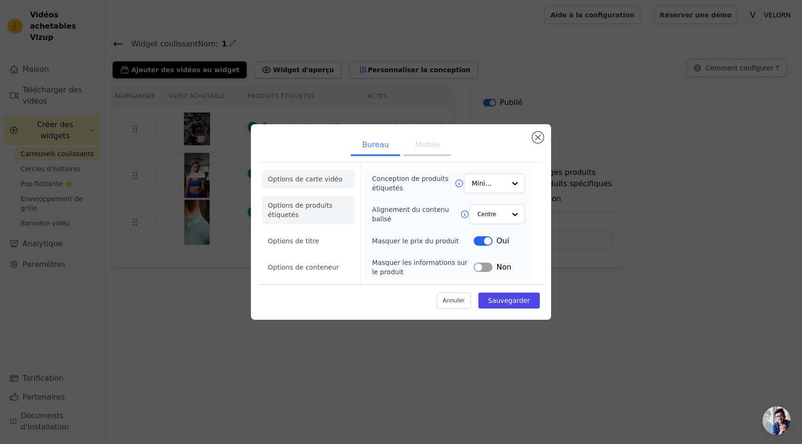
click at [302, 174] on li "Options de carte vidéo" at bounding box center [308, 179] width 92 height 19
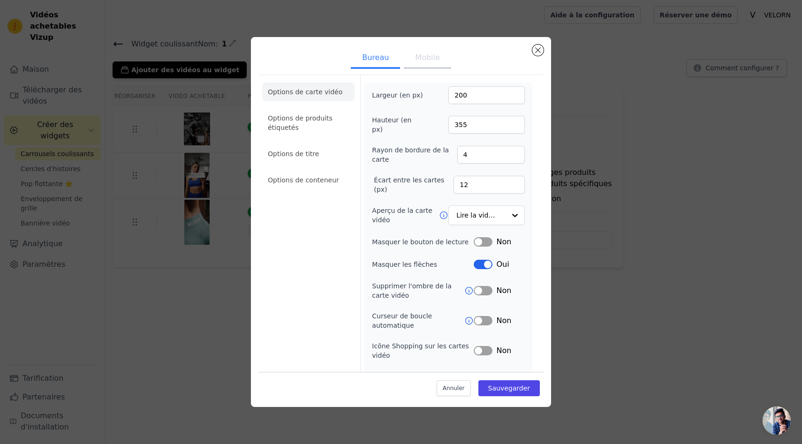
scroll to position [25, 0]
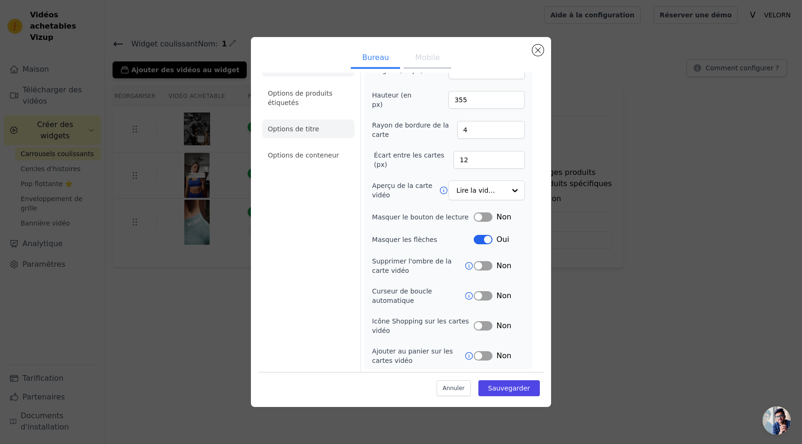
click at [316, 131] on font "Options de titre" at bounding box center [293, 129] width 51 height 8
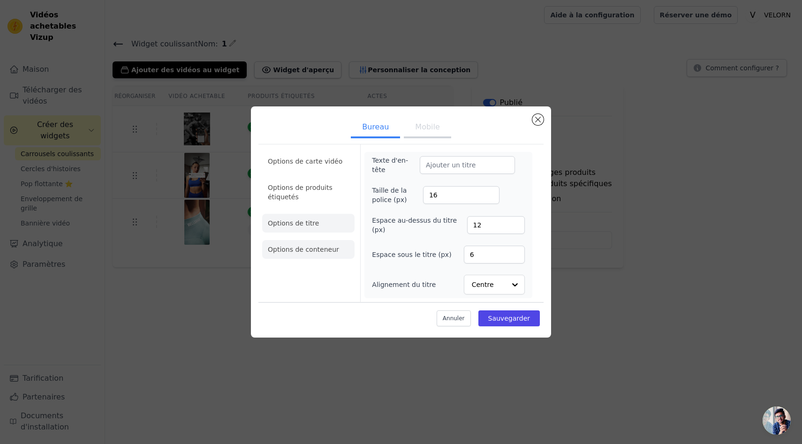
click at [321, 249] on font "Options de conteneur" at bounding box center [303, 250] width 71 height 8
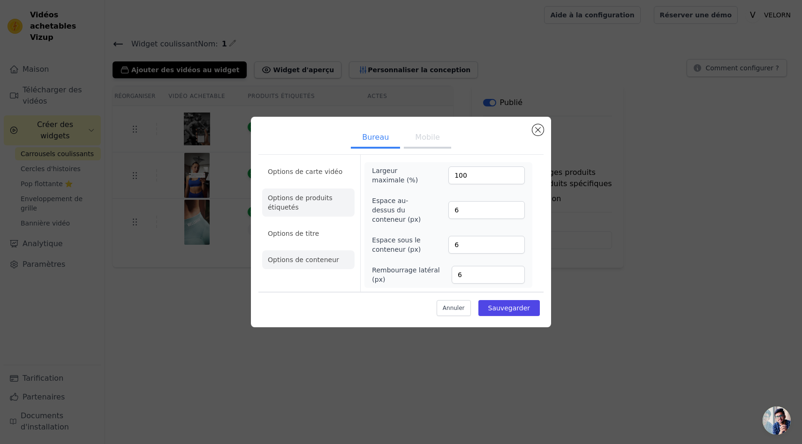
click at [313, 205] on li "Options de produits étiquetés" at bounding box center [308, 203] width 92 height 28
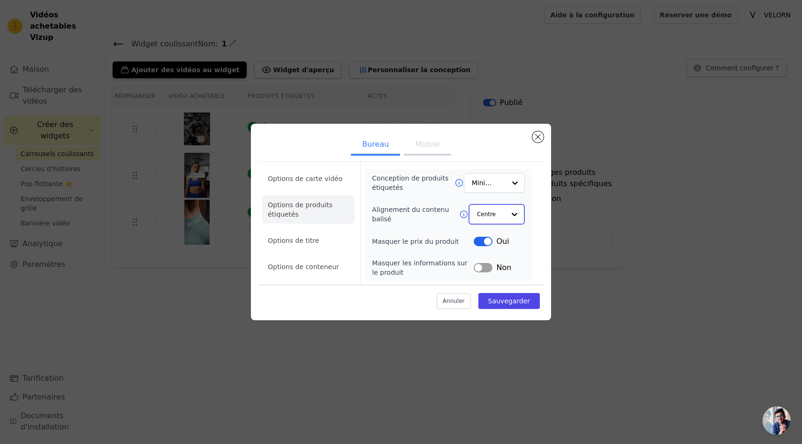
click at [515, 216] on div at bounding box center [514, 214] width 19 height 19
click at [516, 183] on div at bounding box center [514, 183] width 19 height 19
click at [510, 224] on div "Recouvrir" at bounding box center [494, 226] width 61 height 20
click at [498, 302] on font "Sauvegarder" at bounding box center [509, 301] width 42 height 8
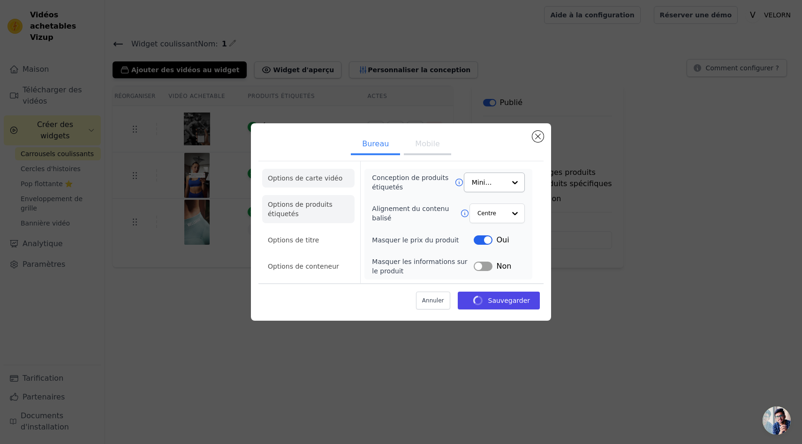
click at [330, 180] on font "Options de carte vidéo" at bounding box center [305, 179] width 75 height 8
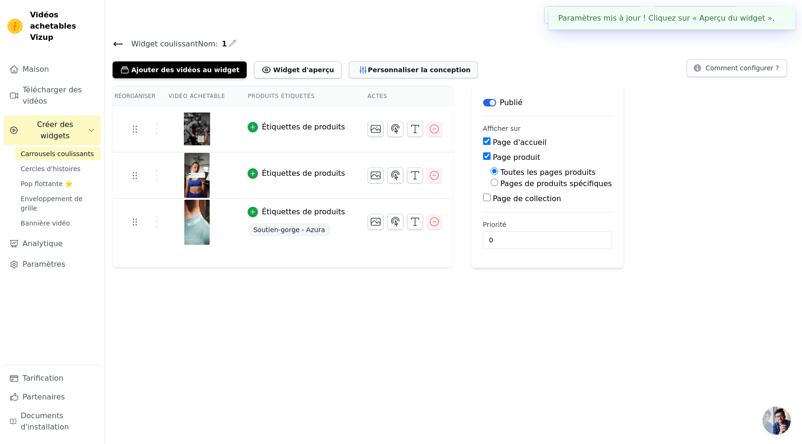
click at [368, 72] on font "Personnaliser la conception" at bounding box center [419, 70] width 103 height 8
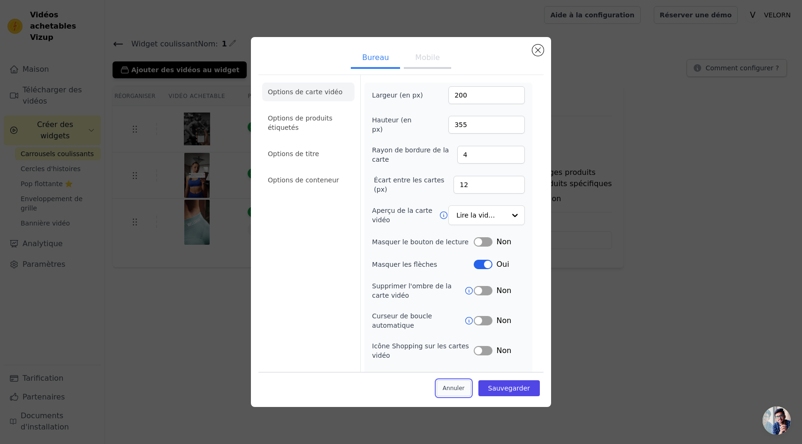
click at [458, 384] on button "Annuler" at bounding box center [454, 388] width 34 height 16
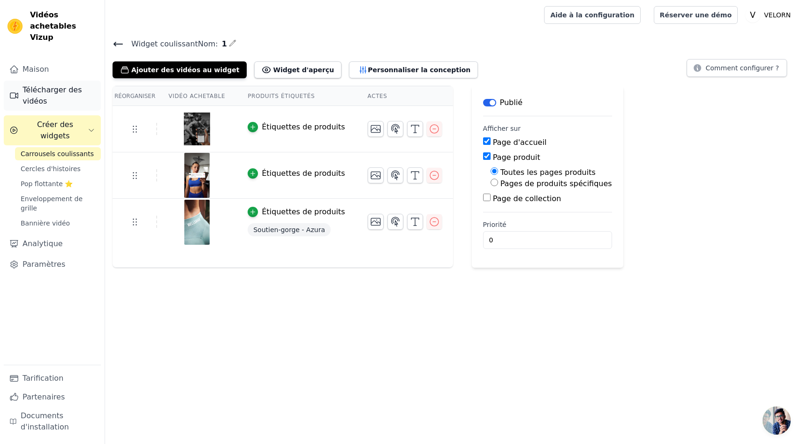
click at [61, 87] on font "Télécharger des vidéos" at bounding box center [59, 95] width 73 height 23
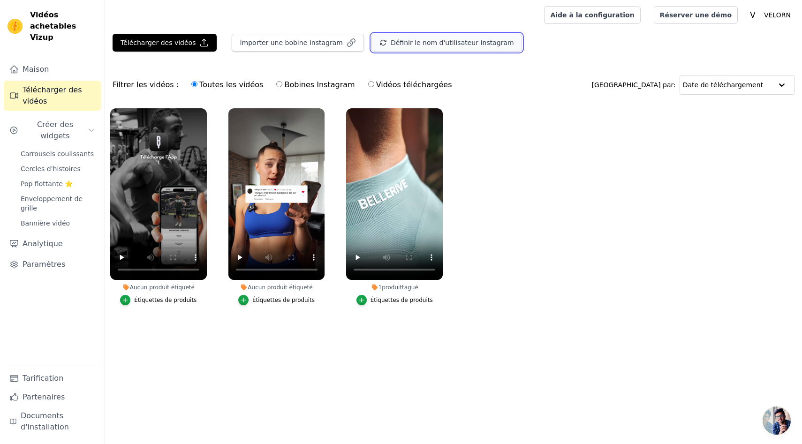
click at [459, 46] on font "Définir le nom d'utilisateur Instagram" at bounding box center [452, 42] width 123 height 9
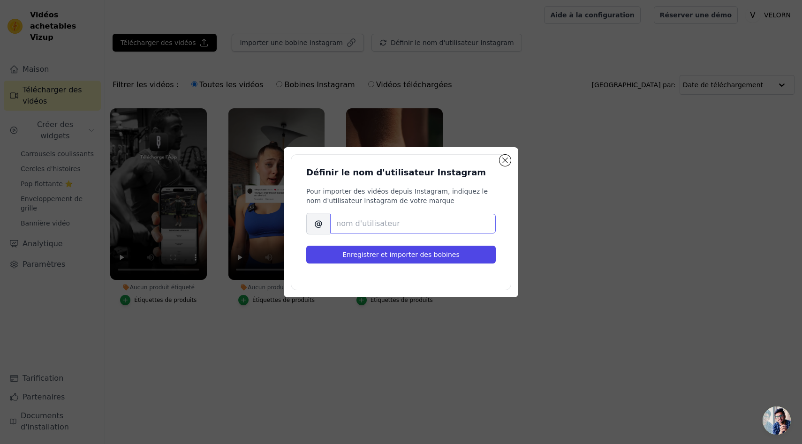
click at [459, 226] on input "Nom d'utilisateur Instagram de la marque" at bounding box center [413, 224] width 166 height 20
type input "ludopth"
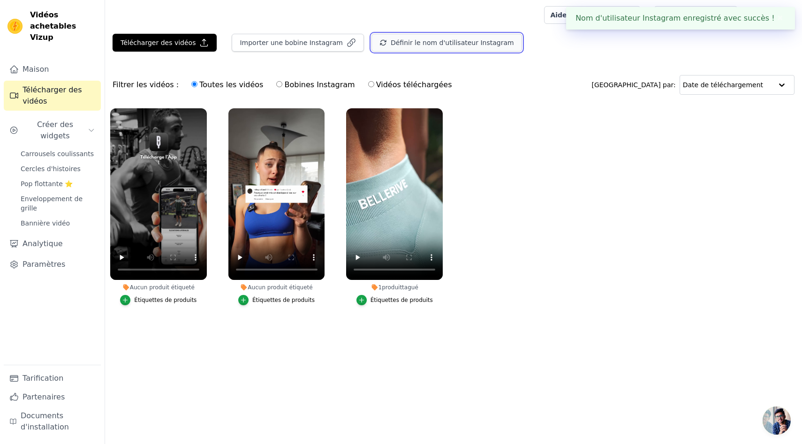
click at [456, 44] on font "Définir le nom d'utilisateur Instagram" at bounding box center [452, 43] width 123 height 8
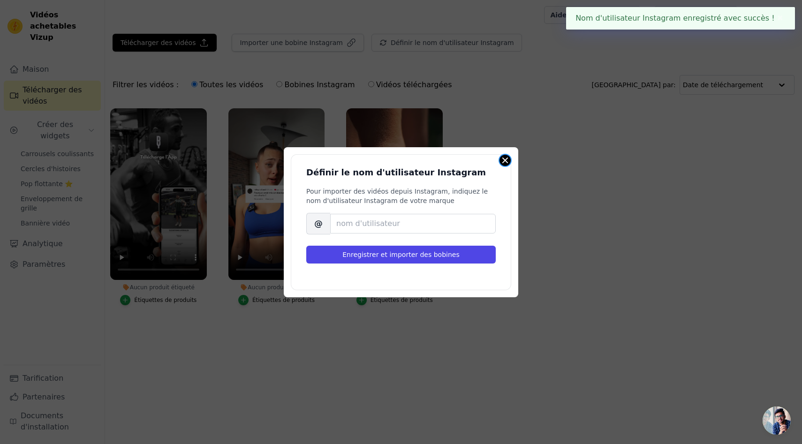
click at [502, 159] on button "Fermer la fenêtre modale" at bounding box center [505, 160] width 11 height 11
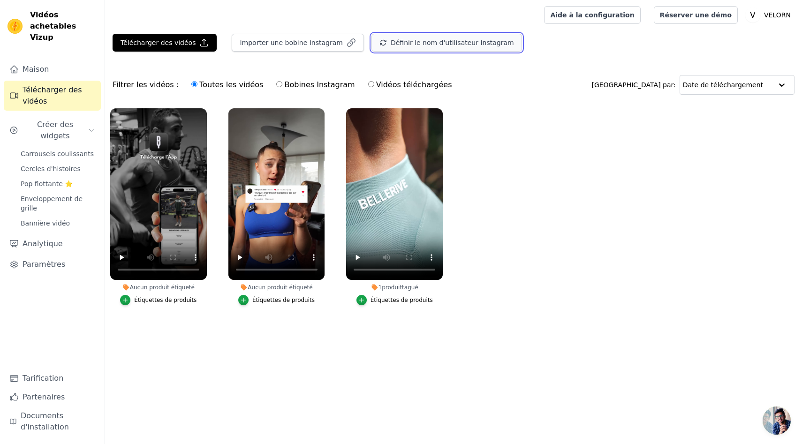
click at [418, 43] on font "Définir le nom d'utilisateur Instagram" at bounding box center [452, 43] width 123 height 8
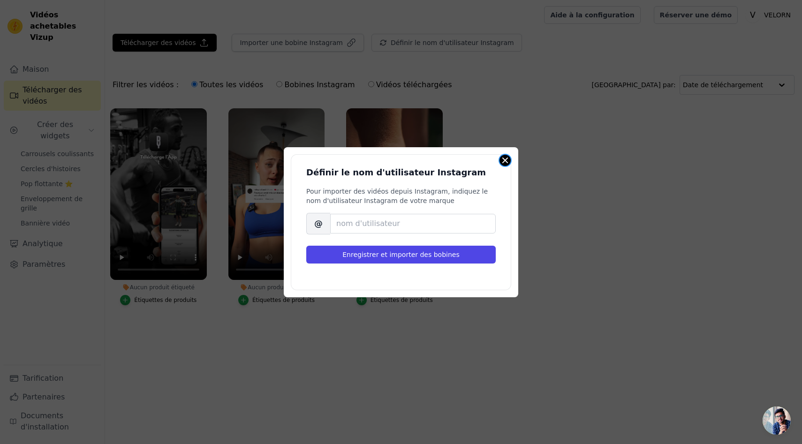
click at [507, 163] on button "Fermer la fenêtre modale" at bounding box center [505, 160] width 11 height 11
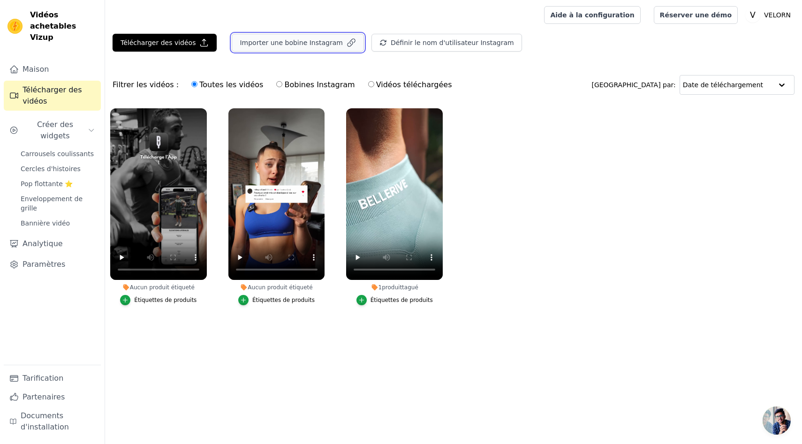
click at [315, 41] on font "Importer une bobine Instagram" at bounding box center [291, 43] width 103 height 8
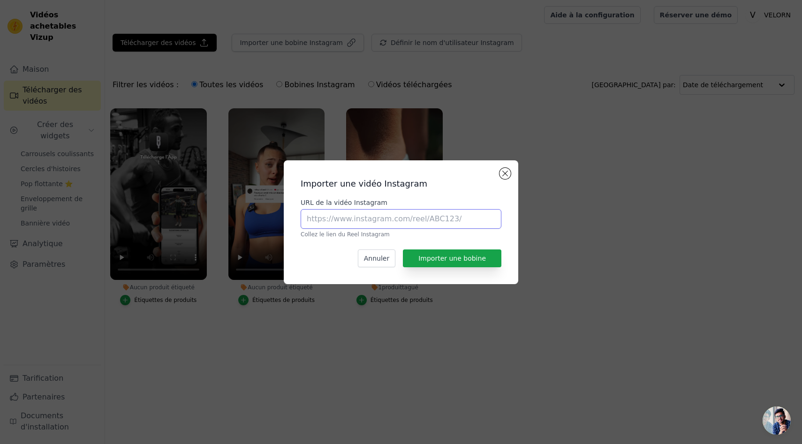
click at [417, 223] on input "URL de la vidéo Instagram" at bounding box center [401, 219] width 201 height 20
paste input "[URL][DOMAIN_NAME]"
type input "[URL][DOMAIN_NAME]"
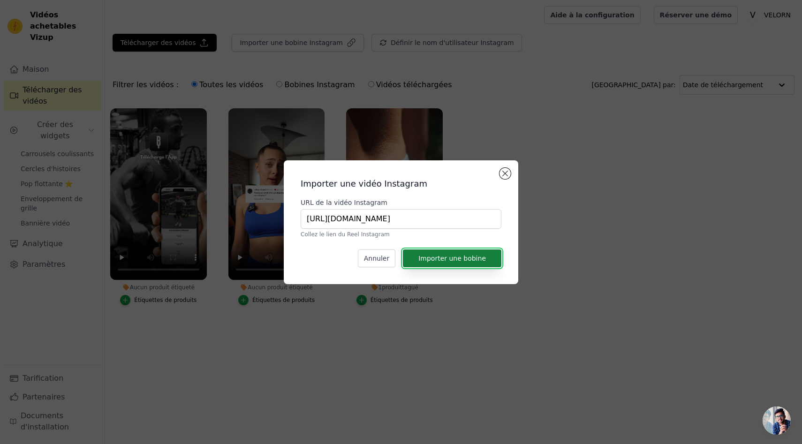
scroll to position [0, 0]
click at [451, 262] on button "Importer une bobine" at bounding box center [452, 259] width 99 height 18
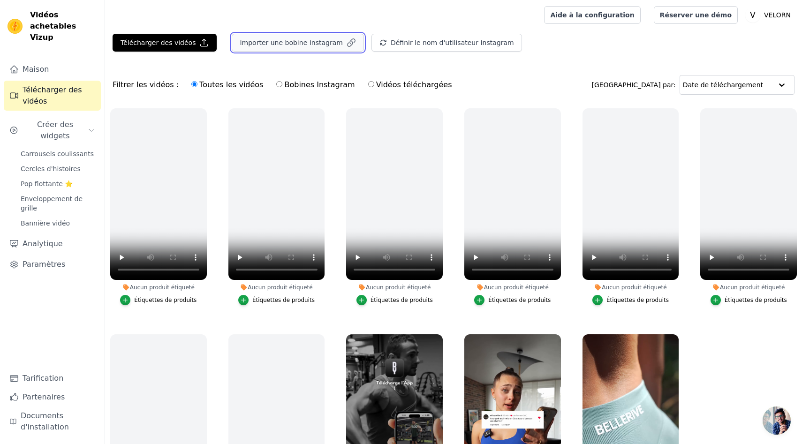
click at [347, 46] on icon "button" at bounding box center [351, 42] width 9 height 9
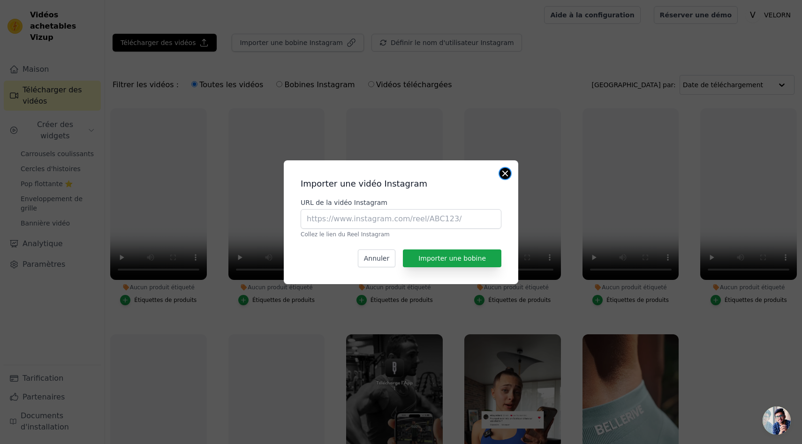
click at [505, 174] on button "Fermer la fenêtre modale" at bounding box center [505, 173] width 11 height 11
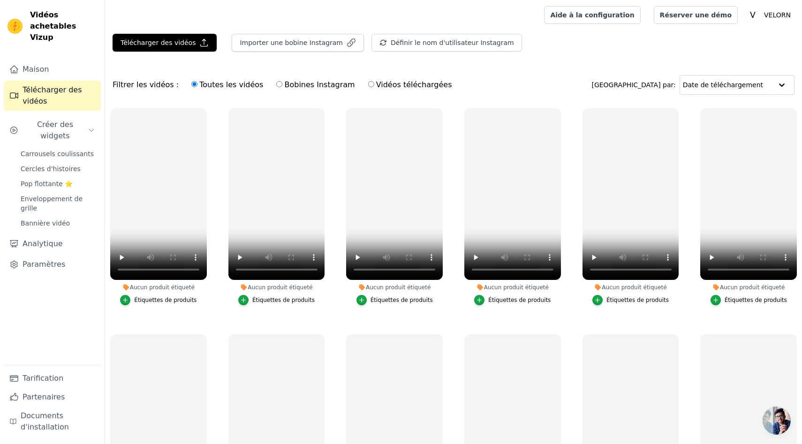
click at [299, 78] on div "Toutes les vidéos Bobines Instagram [PERSON_NAME] téléchargées" at bounding box center [321, 85] width 271 height 22
click at [298, 81] on font "Bobines Instagram" at bounding box center [319, 84] width 70 height 9
click at [282, 81] on input "Bobines Instagram" at bounding box center [279, 84] width 6 height 6
radio input "true"
click at [376, 83] on font "Vidéos téléchargées" at bounding box center [414, 84] width 76 height 9
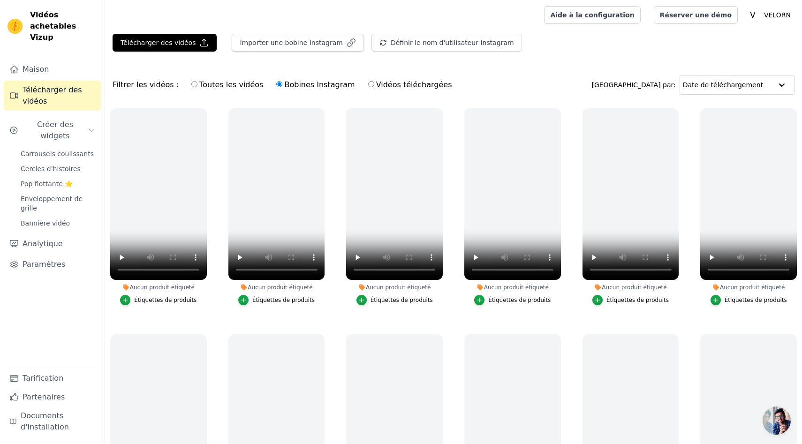
click at [369, 83] on input "Vidéos téléchargées" at bounding box center [371, 84] width 6 height 6
radio input "true"
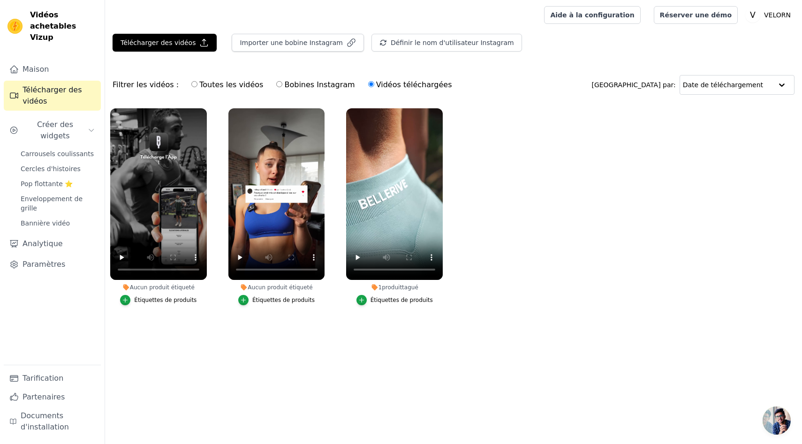
click at [204, 86] on font "Toutes les vidéos" at bounding box center [231, 84] width 64 height 9
click at [198, 86] on input "Toutes les vidéos" at bounding box center [194, 84] width 6 height 6
radio input "true"
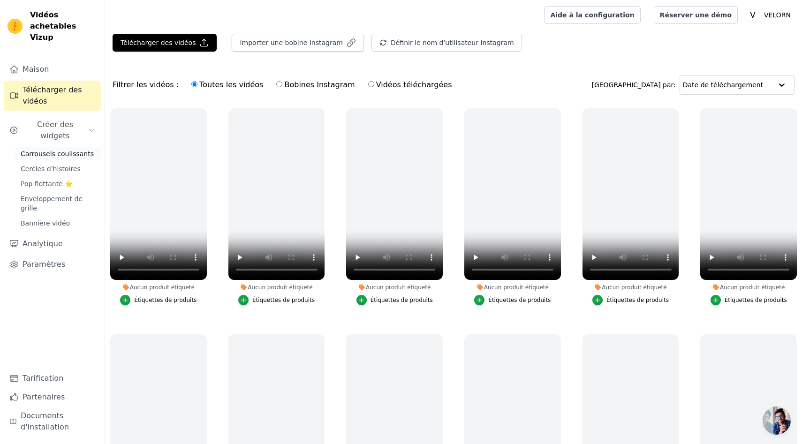
click at [59, 147] on link "Carrousels coulissants" at bounding box center [58, 153] width 86 height 13
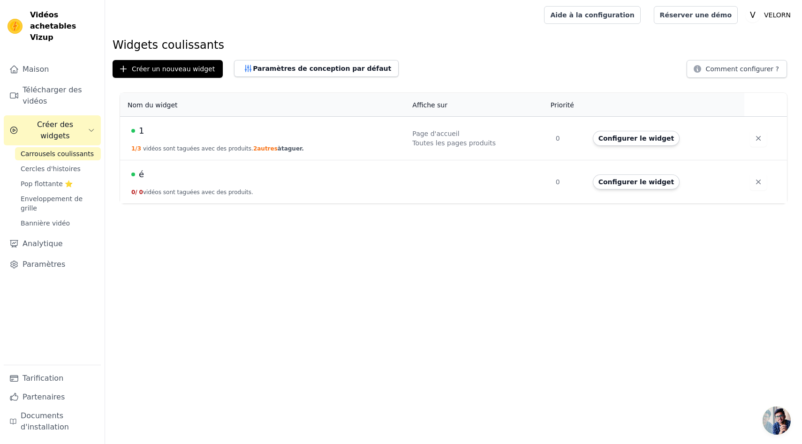
click at [223, 185] on td "é 0 / 0 vidéos sont taguées avec des produits." at bounding box center [263, 182] width 287 height 44
click at [615, 183] on font "Configurer le widget" at bounding box center [637, 182] width 76 height 8
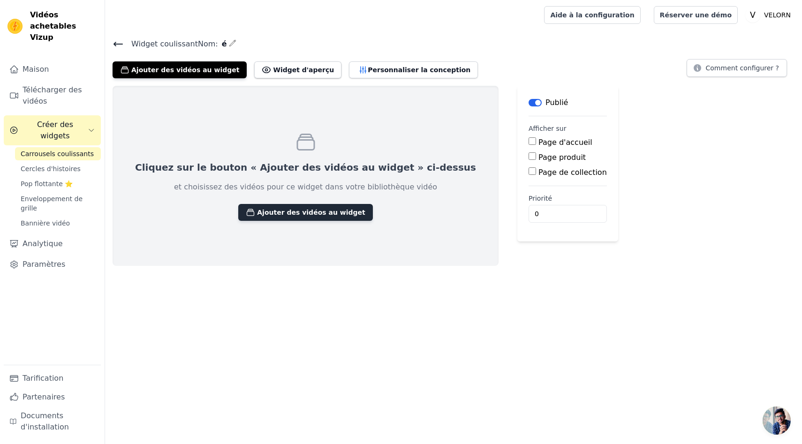
click at [279, 217] on button "Ajouter des vidéos au widget" at bounding box center [305, 212] width 134 height 17
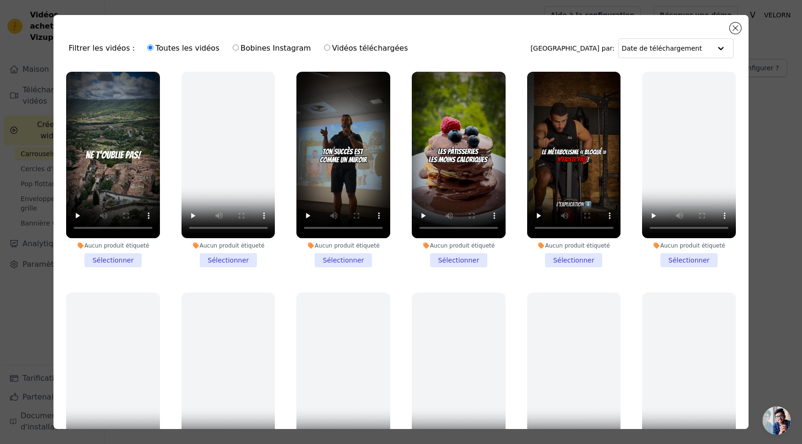
click at [120, 259] on li "Aucun produit étiqueté Sélectionner" at bounding box center [113, 170] width 94 height 196
click at [0, 0] on input "Aucun produit étiqueté Sélectionner" at bounding box center [0, 0] width 0 height 0
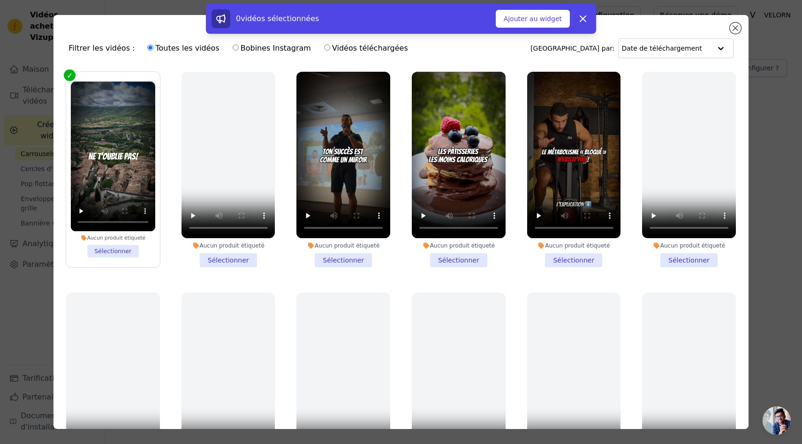
click at [355, 256] on li "Aucun produit étiqueté Sélectionner" at bounding box center [343, 170] width 94 height 196
click at [0, 0] on input "Aucun produit étiqueté Sélectionner" at bounding box center [0, 0] width 0 height 0
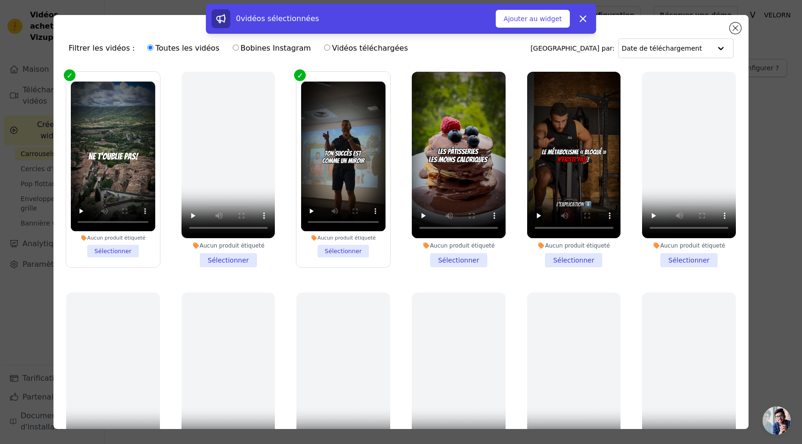
click at [472, 264] on li "Aucun produit étiqueté Sélectionner" at bounding box center [459, 170] width 94 height 196
click at [0, 0] on input "Aucun produit étiqueté Sélectionner" at bounding box center [0, 0] width 0 height 0
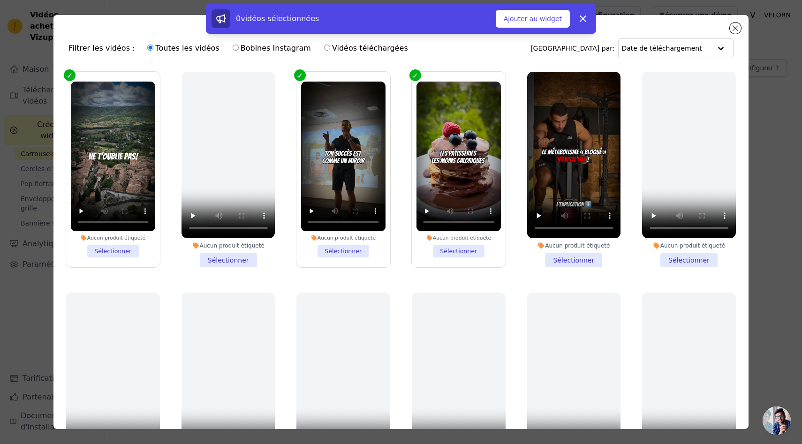
click at [581, 270] on div "Aucun produit étiqueté Sélectionner" at bounding box center [574, 170] width 104 height 206
click at [584, 264] on li "Aucun produit étiqueté Sélectionner" at bounding box center [574, 170] width 94 height 196
click at [0, 0] on input "Aucun produit étiqueté Sélectionner" at bounding box center [0, 0] width 0 height 0
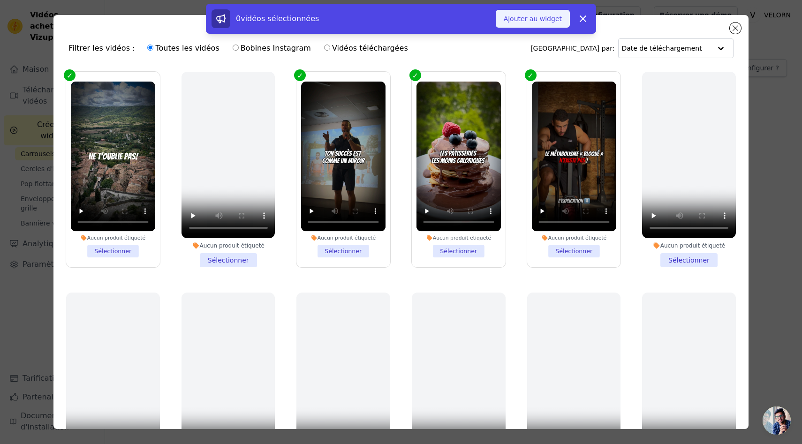
click at [543, 17] on font "Ajouter au widget" at bounding box center [533, 19] width 58 height 8
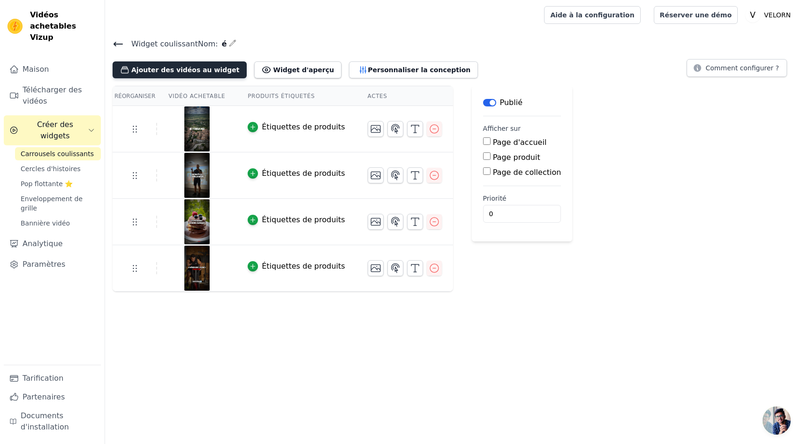
click at [206, 74] on button "Ajouter des vidéos au widget" at bounding box center [180, 69] width 134 height 17
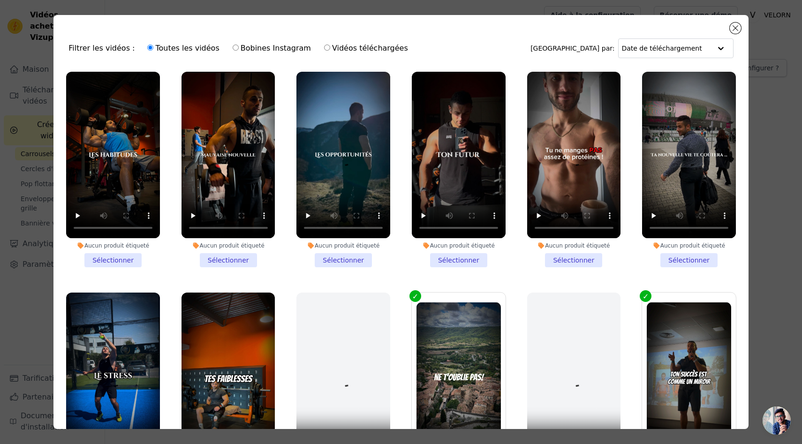
click at [116, 264] on li "Aucun produit étiqueté Sélectionner" at bounding box center [113, 170] width 94 height 196
click at [0, 0] on input "Aucun produit étiqueté Sélectionner" at bounding box center [0, 0] width 0 height 0
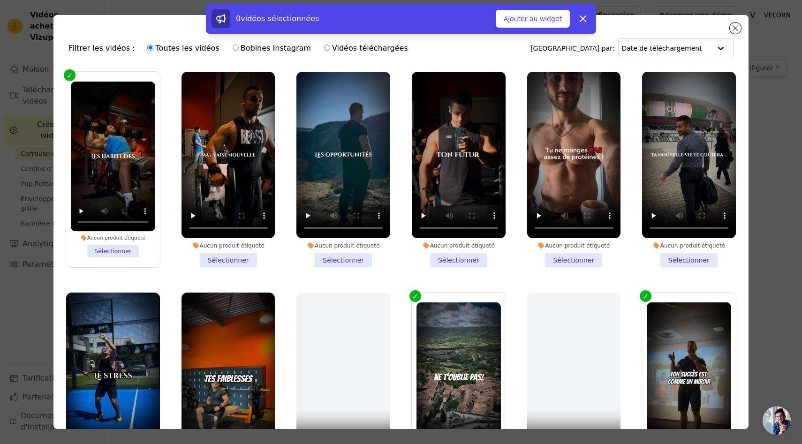
click at [225, 258] on li "Aucun produit étiqueté Sélectionner" at bounding box center [229, 170] width 94 height 196
click at [0, 0] on input "Aucun produit étiqueté Sélectionner" at bounding box center [0, 0] width 0 height 0
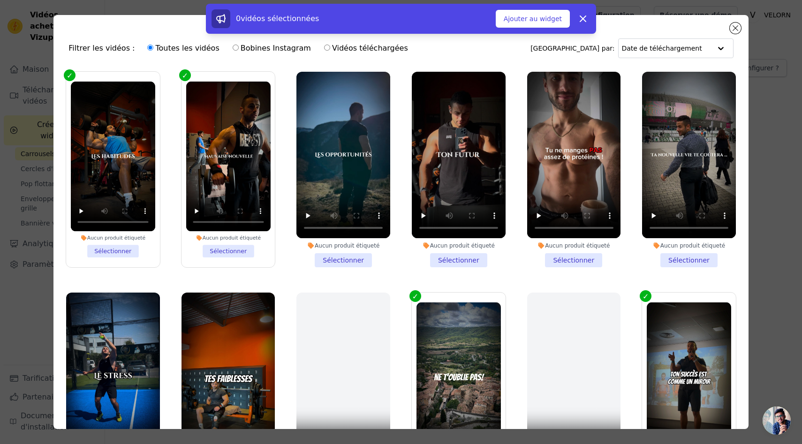
click at [331, 265] on li "Aucun produit étiqueté Sélectionner" at bounding box center [343, 170] width 94 height 196
click at [0, 0] on input "Aucun produit étiqueté Sélectionner" at bounding box center [0, 0] width 0 height 0
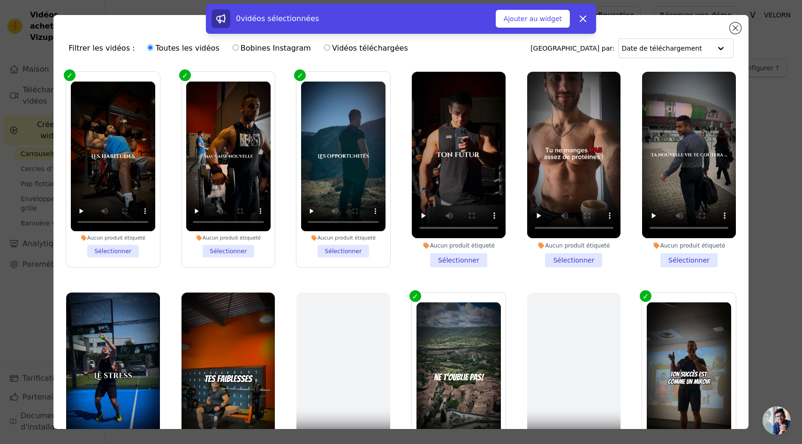
click at [445, 265] on li "Aucun produit étiqueté Sélectionner" at bounding box center [459, 170] width 94 height 196
click at [0, 0] on input "Aucun produit étiqueté Sélectionner" at bounding box center [0, 0] width 0 height 0
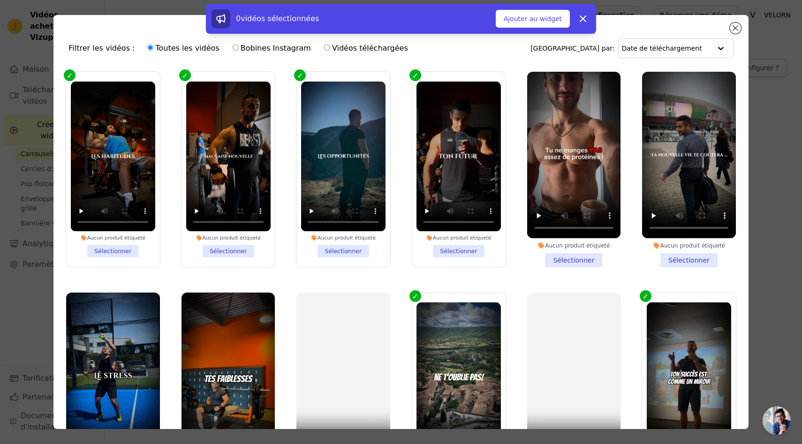
click at [577, 264] on li "Aucun produit étiqueté Sélectionner" at bounding box center [574, 170] width 94 height 196
click at [0, 0] on input "Aucun produit étiqueté Sélectionner" at bounding box center [0, 0] width 0 height 0
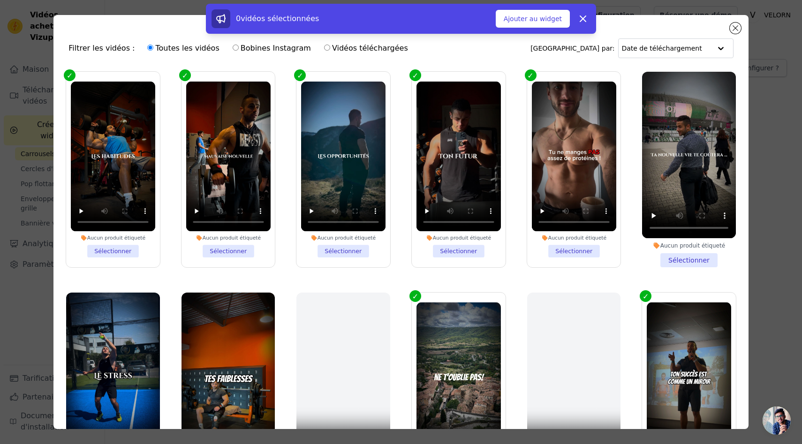
click at [686, 264] on li "Aucun produit étiqueté Sélectionner" at bounding box center [689, 170] width 94 height 196
click at [0, 0] on input "Aucun produit étiqueté Sélectionner" at bounding box center [0, 0] width 0 height 0
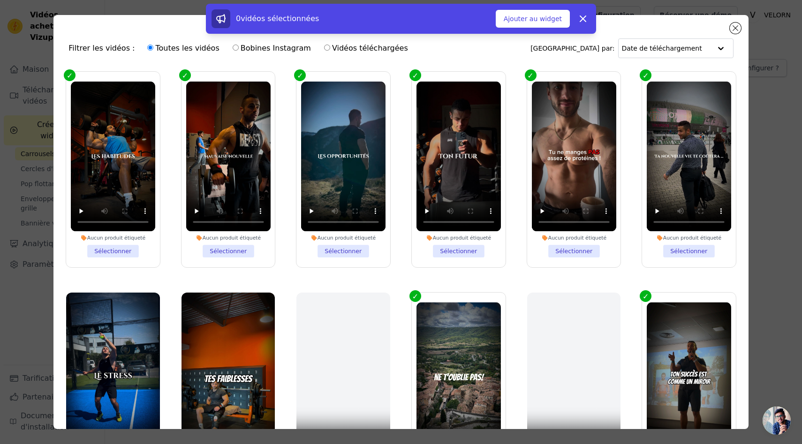
scroll to position [82, 0]
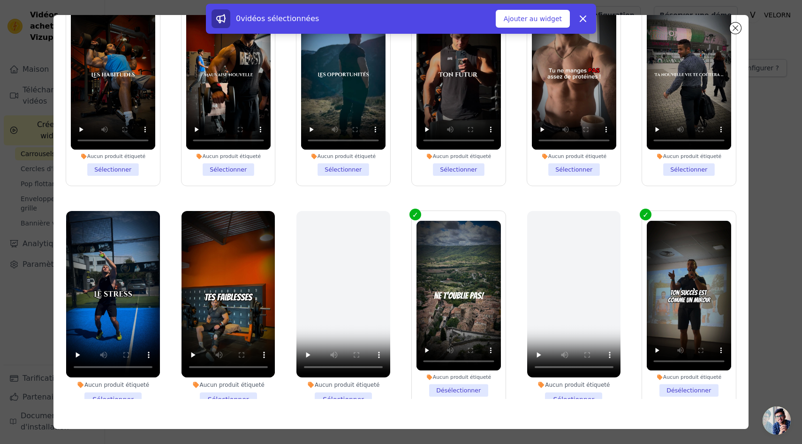
click at [129, 397] on li "Aucun produit étiqueté Sélectionner" at bounding box center [113, 309] width 94 height 196
click at [0, 0] on input "Aucun produit étiqueté Sélectionner" at bounding box center [0, 0] width 0 height 0
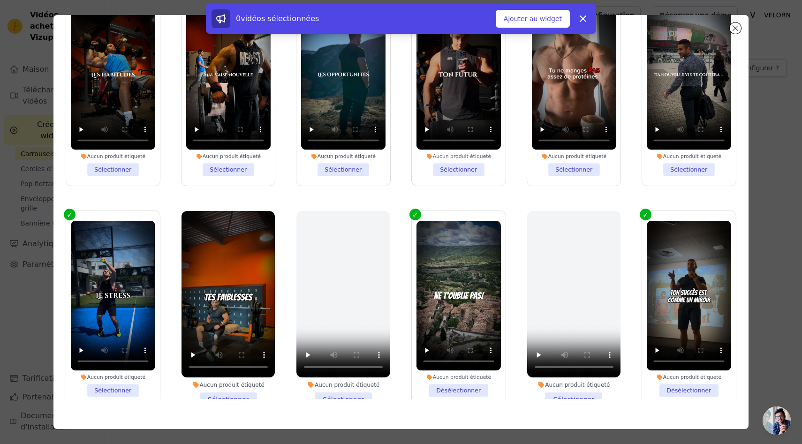
click at [215, 395] on li "Aucun produit étiqueté Sélectionner" at bounding box center [229, 309] width 94 height 196
click at [0, 0] on input "Aucun produit étiqueté Sélectionner" at bounding box center [0, 0] width 0 height 0
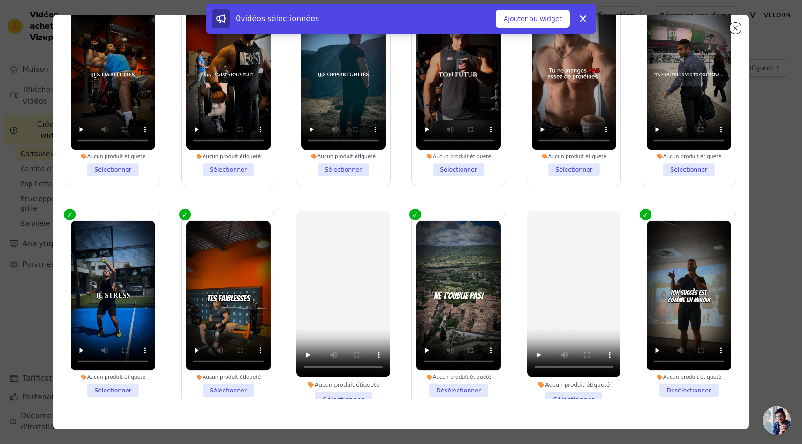
scroll to position [0, 0]
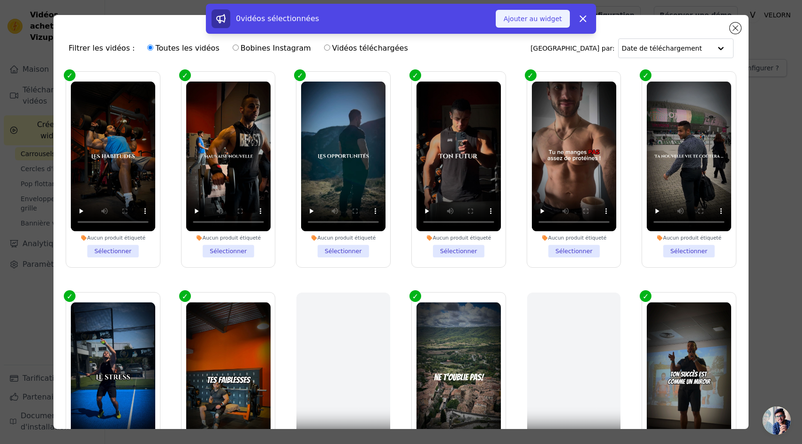
click at [523, 19] on font "Ajouter au widget" at bounding box center [533, 19] width 58 height 8
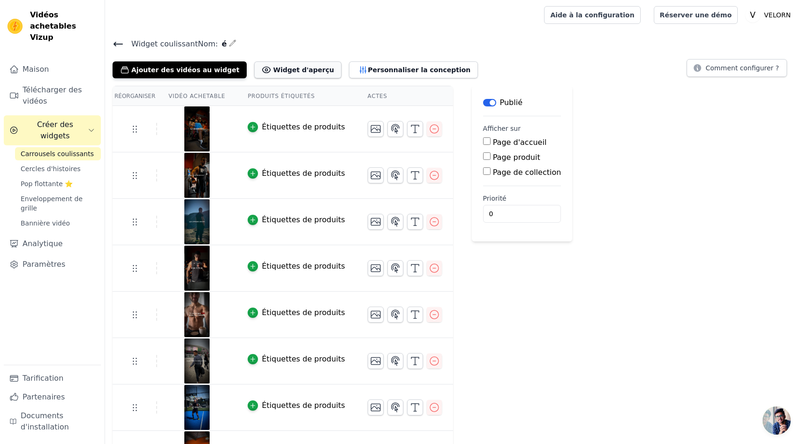
click at [291, 70] on font "Widget d'aperçu" at bounding box center [303, 70] width 61 height 8
click at [368, 71] on font "Personnaliser la conception" at bounding box center [419, 70] width 103 height 8
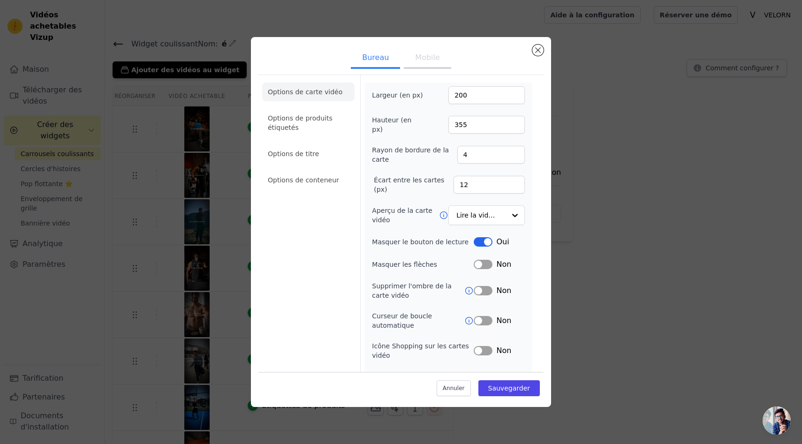
scroll to position [25, 0]
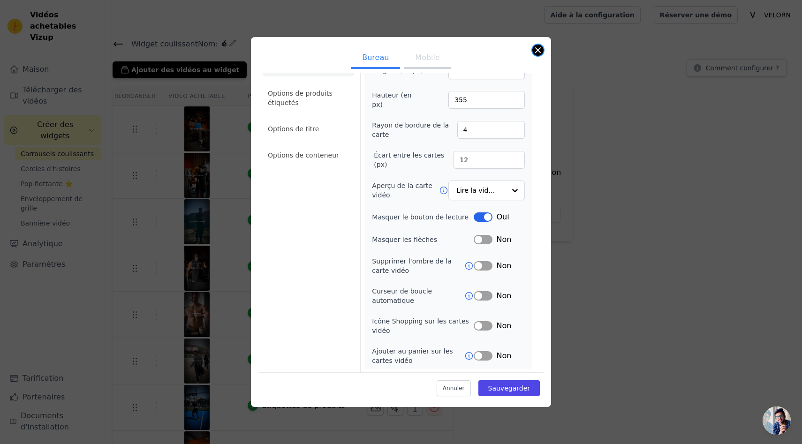
click at [539, 49] on button "Fermer la fenêtre modale" at bounding box center [537, 50] width 11 height 11
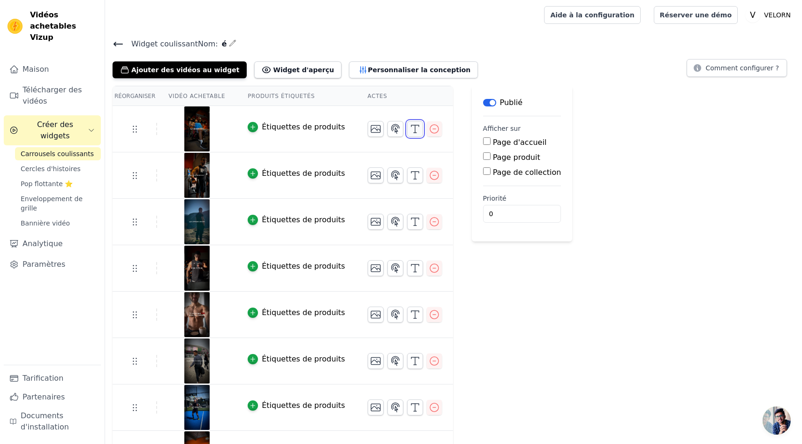
click at [410, 128] on icon "button" at bounding box center [415, 128] width 11 height 11
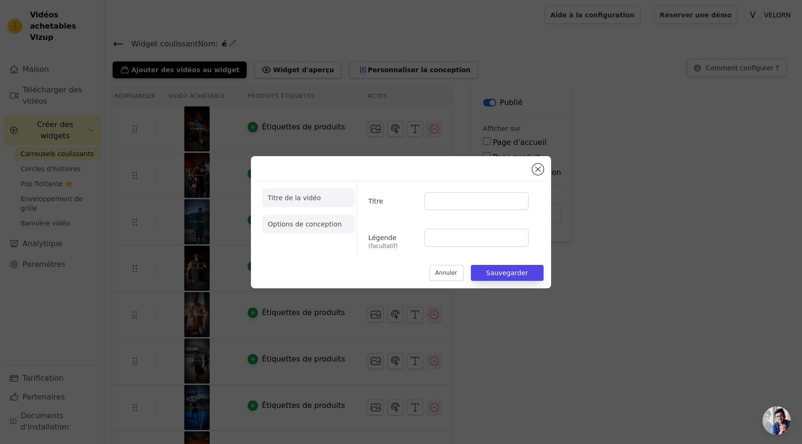
click at [300, 220] on font "Options de conception" at bounding box center [305, 224] width 74 height 8
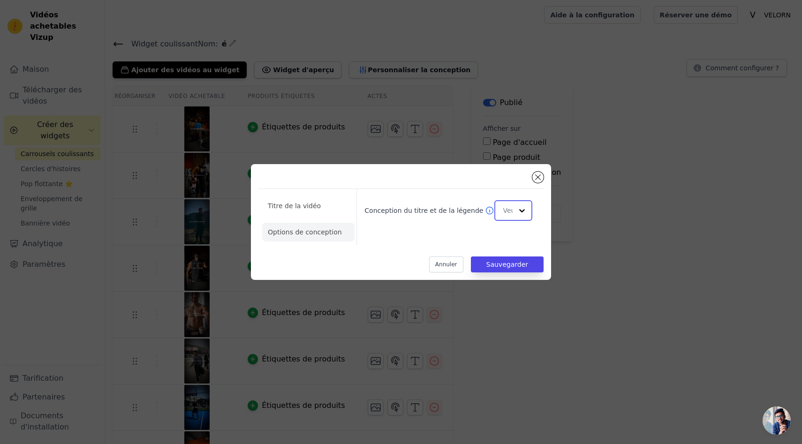
click at [513, 209] on div at bounding box center [513, 210] width 38 height 21
click at [512, 261] on div "Recouvrir" at bounding box center [510, 262] width 46 height 39
click at [512, 211] on input "Conception du titre et de la légende" at bounding box center [523, 210] width 41 height 19
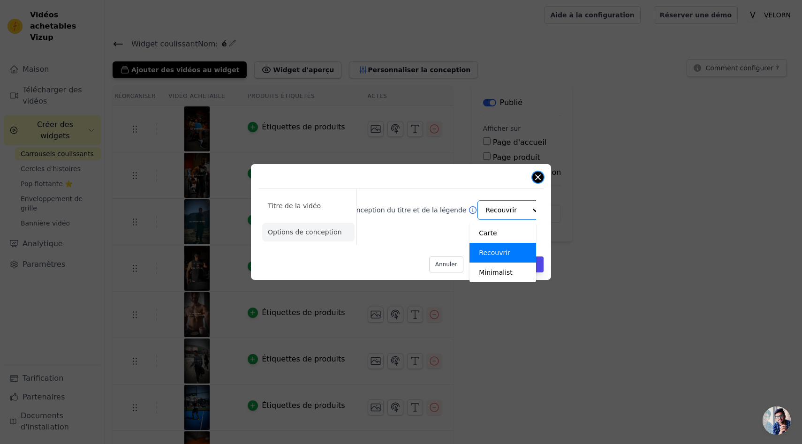
scroll to position [0, 16]
click at [538, 176] on button "Fermer la fenêtre modale" at bounding box center [537, 177] width 11 height 11
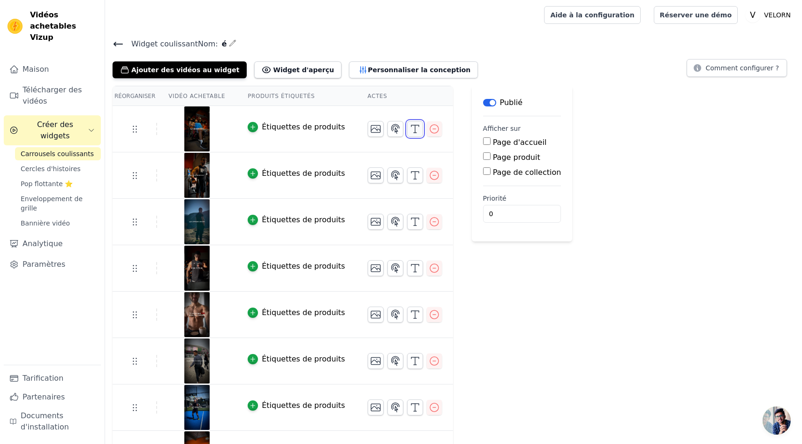
click at [407, 136] on button "button" at bounding box center [415, 129] width 16 height 16
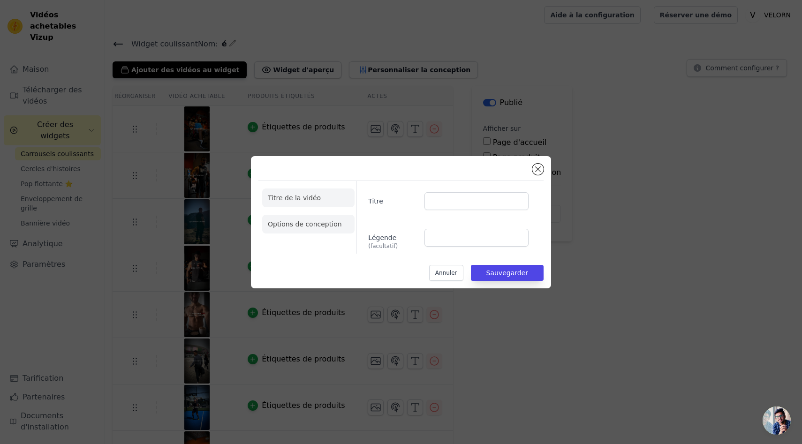
click at [299, 220] on font "Options de conception" at bounding box center [305, 224] width 74 height 8
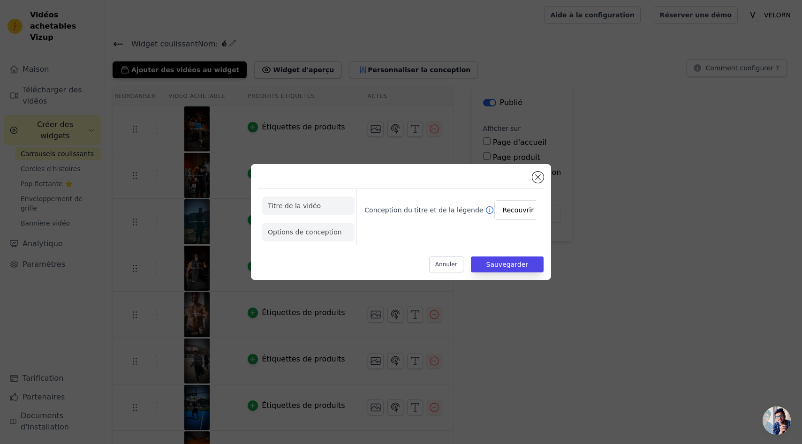
click at [318, 205] on li "Titre de la vidéo" at bounding box center [308, 206] width 92 height 19
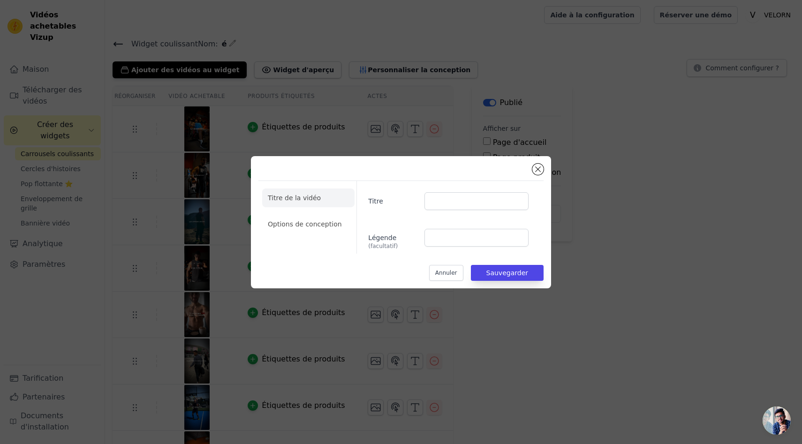
click at [459, 342] on div "Titre de la vidéo Options de conception Titre Légende (facultatif) Annuler Sauv…" at bounding box center [401, 222] width 802 height 444
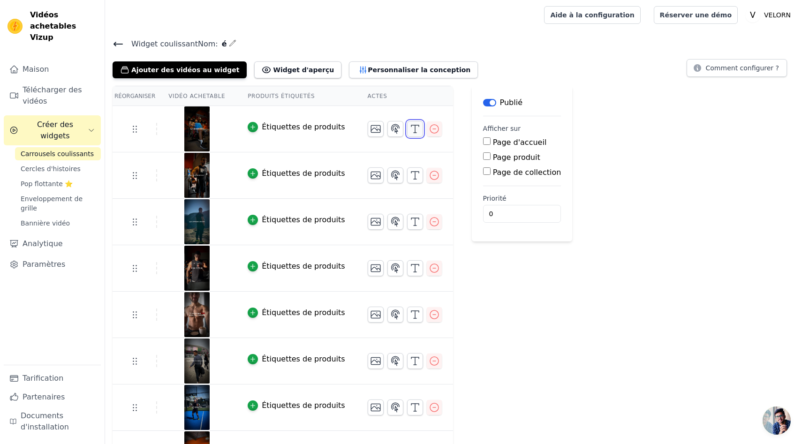
click at [410, 134] on icon "button" at bounding box center [415, 128] width 11 height 11
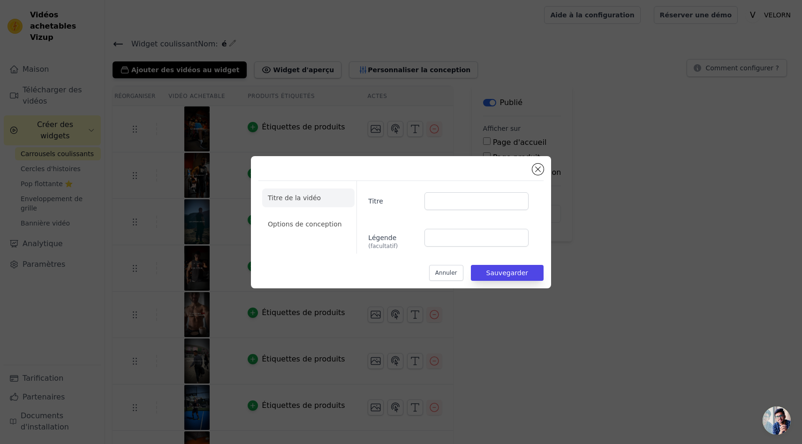
click at [534, 157] on div "Titre de la vidéo Options de conception Titre Légende (facultatif) Annuler Sauv…" at bounding box center [401, 222] width 300 height 132
click at [543, 167] on button "Fermer la fenêtre modale" at bounding box center [537, 169] width 11 height 11
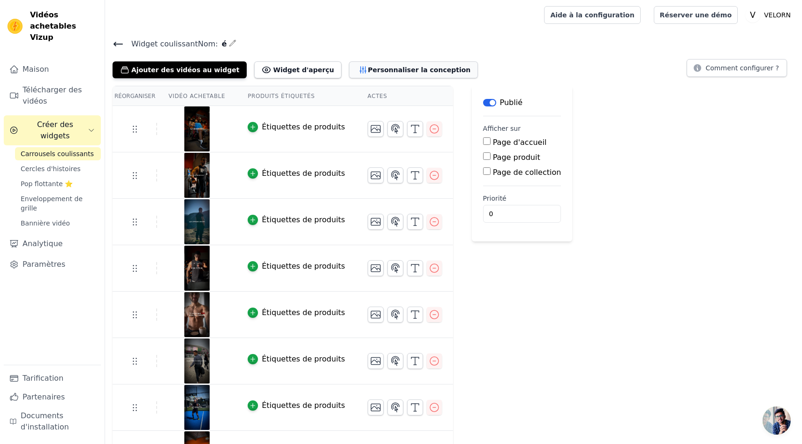
click at [388, 70] on font "Personnaliser la conception" at bounding box center [419, 70] width 103 height 8
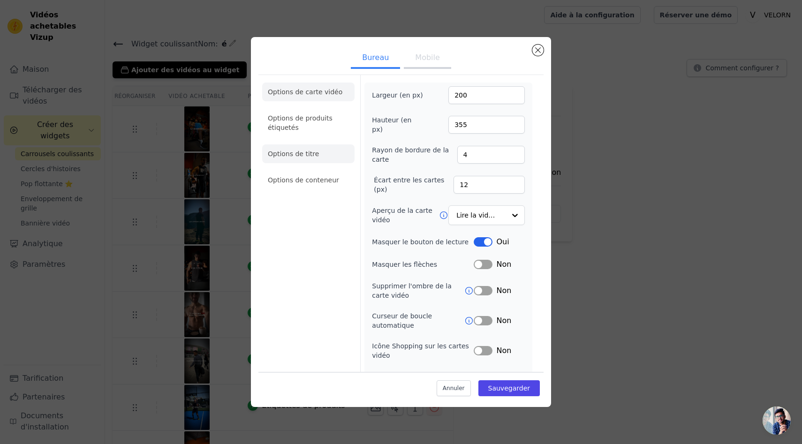
click at [303, 148] on li "Options de titre" at bounding box center [308, 153] width 92 height 19
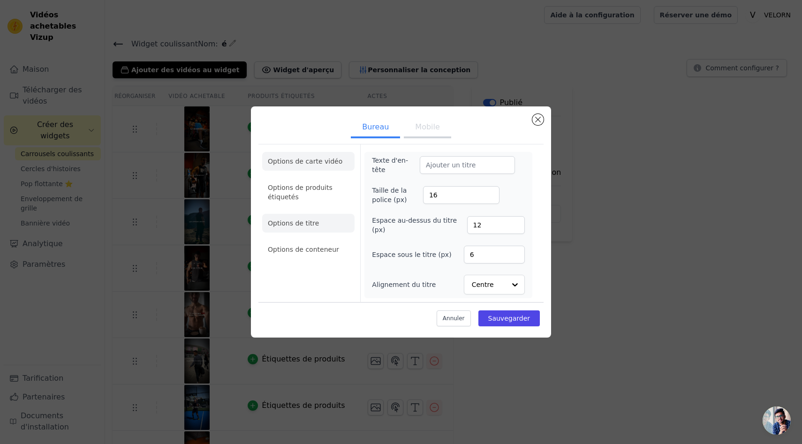
click at [313, 168] on li "Options de carte vidéo" at bounding box center [308, 161] width 92 height 19
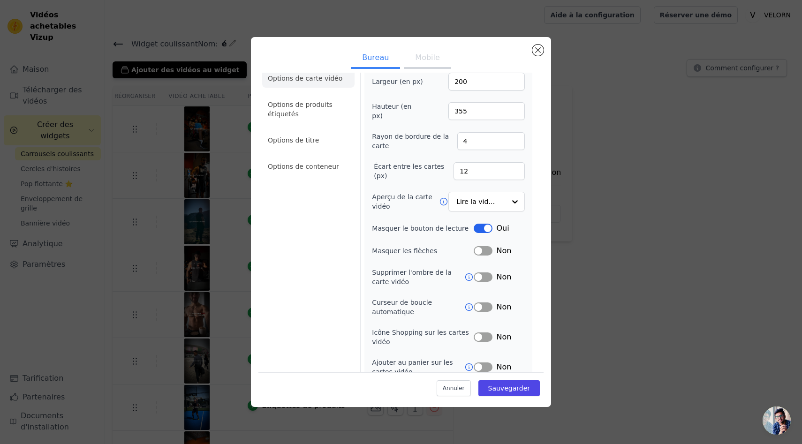
scroll to position [17, 0]
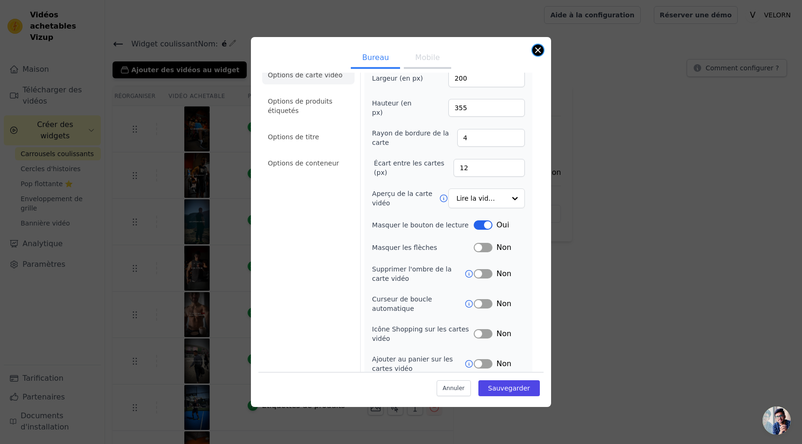
click at [538, 48] on button "Fermer la fenêtre modale" at bounding box center [537, 50] width 11 height 11
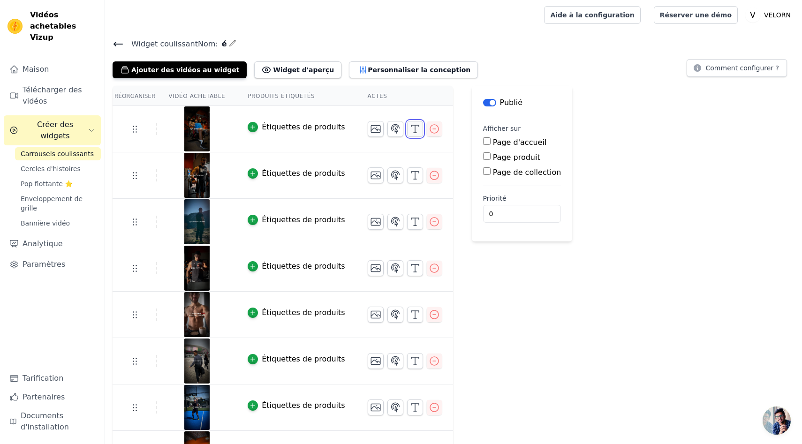
click at [414, 133] on line "button" at bounding box center [415, 133] width 3 height 0
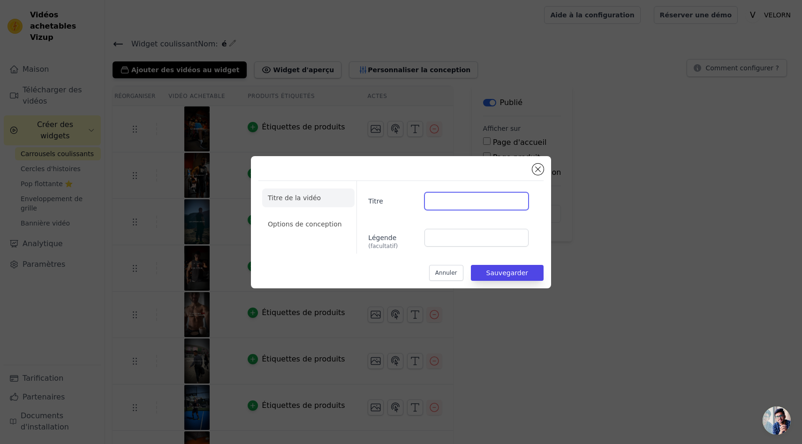
click at [444, 196] on input "Titre" at bounding box center [477, 201] width 104 height 18
type input "dezdee"
click at [509, 276] on font "Sauvegarder" at bounding box center [508, 273] width 42 height 8
click at [305, 221] on font "Options de conception" at bounding box center [305, 224] width 74 height 8
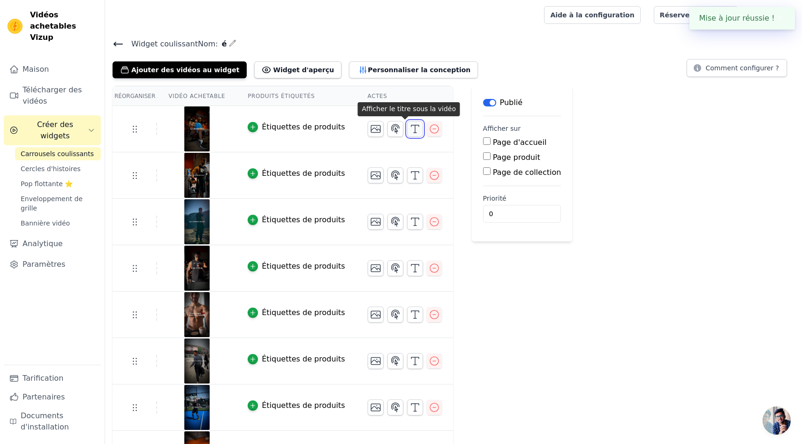
click at [410, 127] on icon "button" at bounding box center [415, 128] width 11 height 11
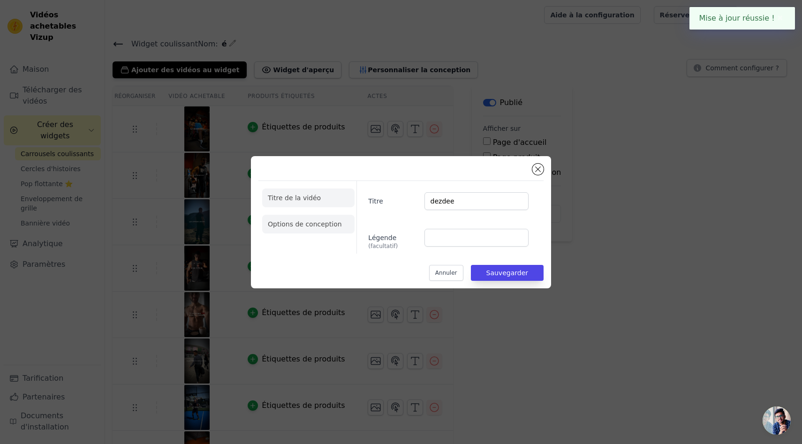
click at [312, 226] on font "Options de conception" at bounding box center [305, 224] width 74 height 8
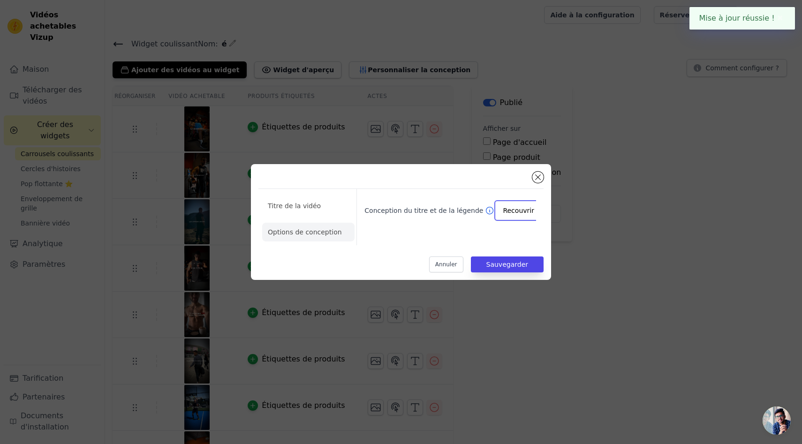
click at [532, 215] on input "Conception du titre et de la légende" at bounding box center [523, 210] width 41 height 19
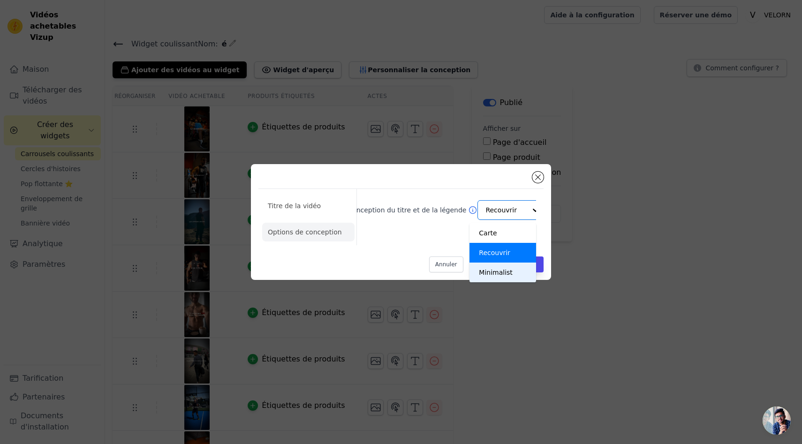
click at [608, 289] on div "Titre de la vidéo Options de conception Conception du titre et de la légende Ca…" at bounding box center [401, 222] width 772 height 146
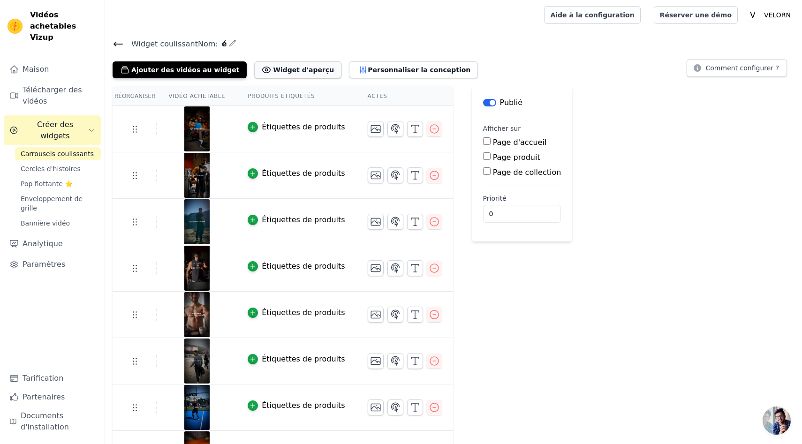
click at [283, 64] on button "Widget d'aperçu" at bounding box center [297, 69] width 87 height 17
click at [378, 78] on div "Widget coulissant Nom: é Ajouter des vidéos au widget Widget d'aperçu Personnal…" at bounding box center [453, 351] width 697 height 626
click at [382, 77] on button "Personnaliser la conception" at bounding box center [413, 69] width 129 height 17
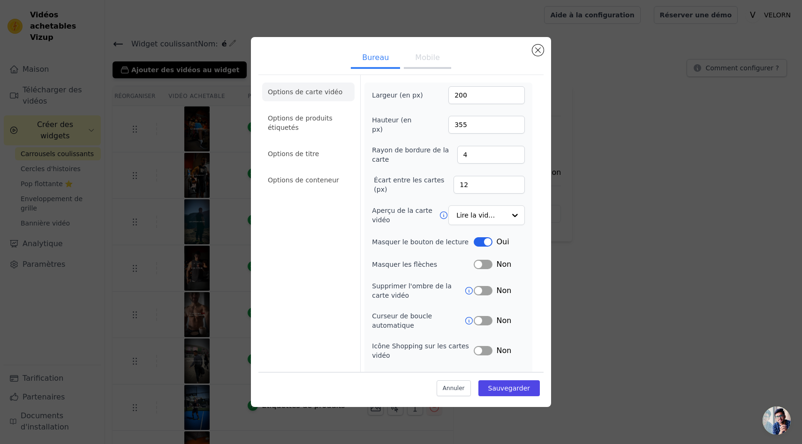
scroll to position [25, 0]
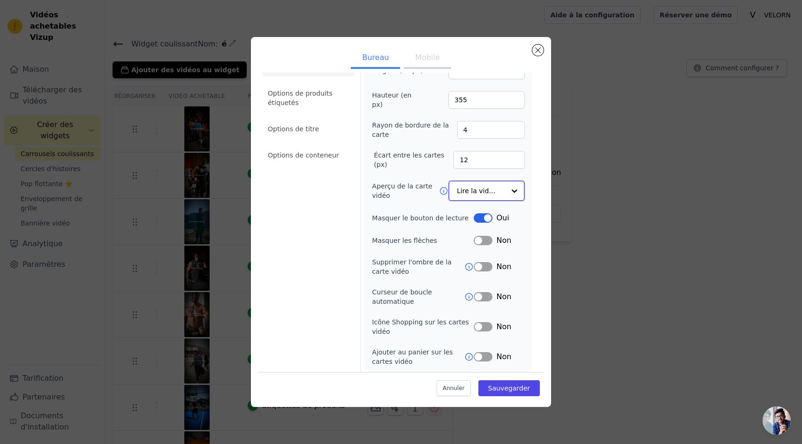
click at [495, 191] on input "Aperçu de la carte vidéo" at bounding box center [481, 191] width 48 height 19
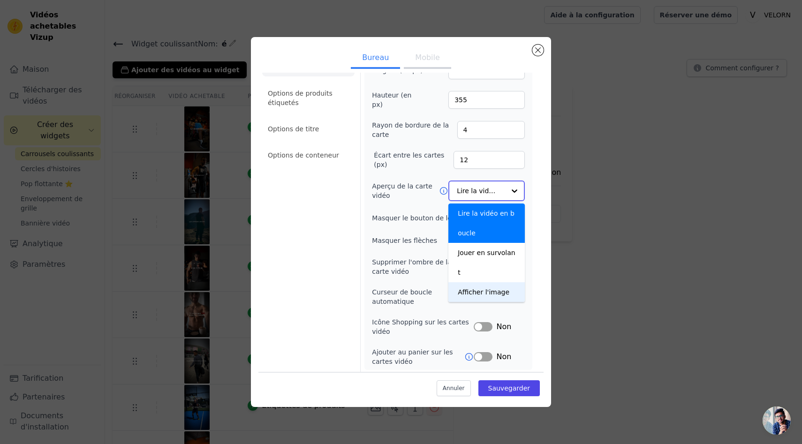
scroll to position [26, 0]
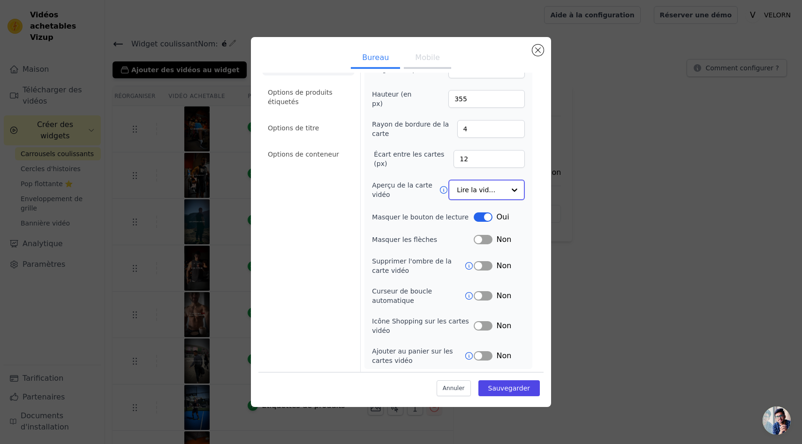
click at [510, 185] on div at bounding box center [514, 190] width 19 height 19
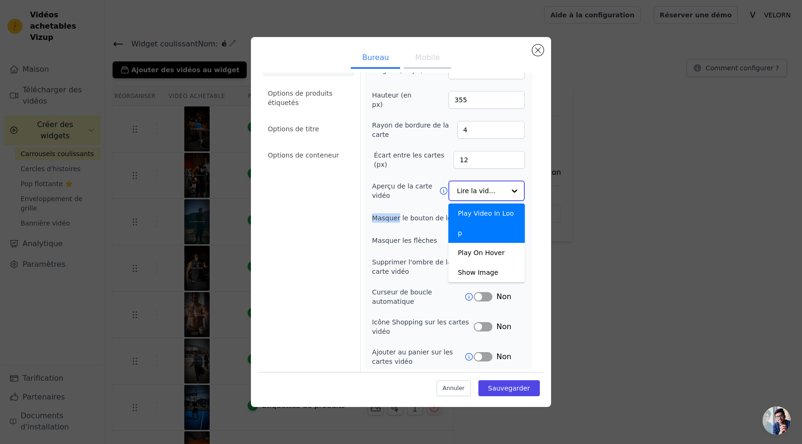
click at [510, 185] on div at bounding box center [514, 191] width 19 height 19
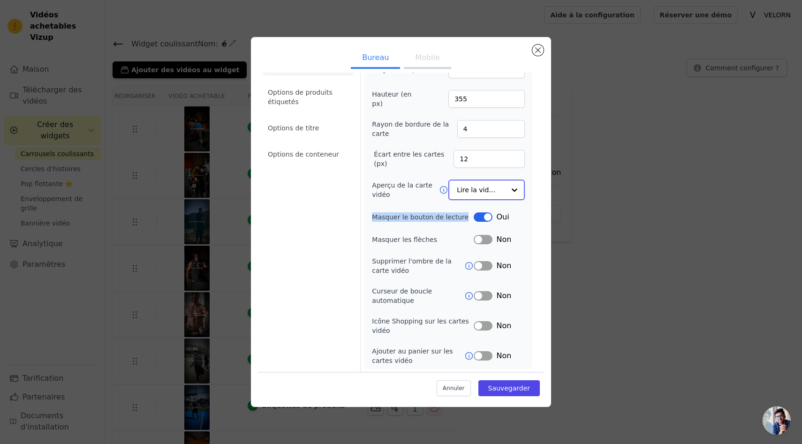
click at [510, 185] on div at bounding box center [514, 190] width 19 height 19
click at [512, 195] on div at bounding box center [514, 191] width 19 height 19
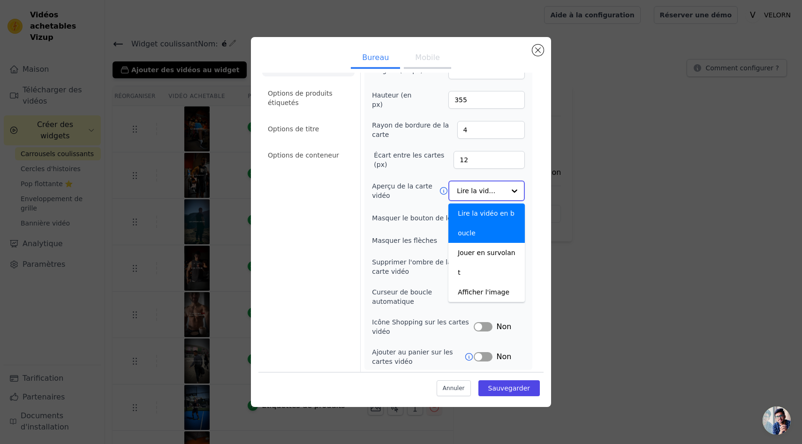
scroll to position [26, 0]
click at [494, 281] on div "Afficher l'image" at bounding box center [487, 291] width 76 height 20
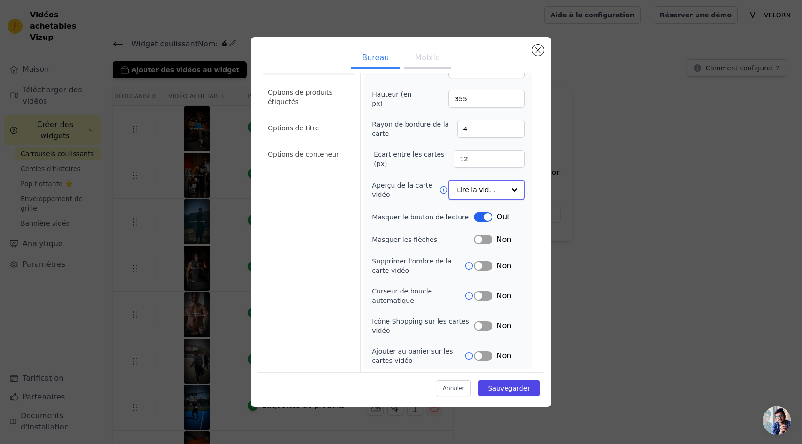
click at [511, 193] on div at bounding box center [514, 190] width 19 height 19
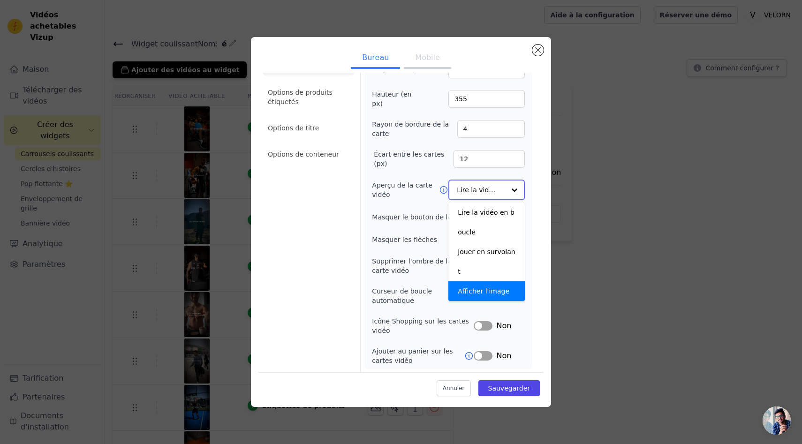
click at [488, 288] on font "Afficher l'image" at bounding box center [484, 292] width 52 height 8
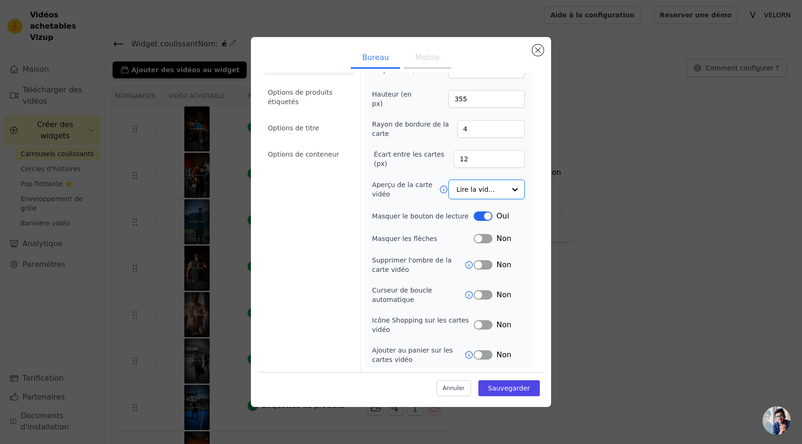
scroll to position [25, 0]
click at [540, 152] on div "Options de carte vidéo Options de produits étiquetés Options de titre Options d…" at bounding box center [400, 211] width 285 height 323
click at [502, 194] on input "Aperçu de la carte vidéo" at bounding box center [481, 190] width 48 height 19
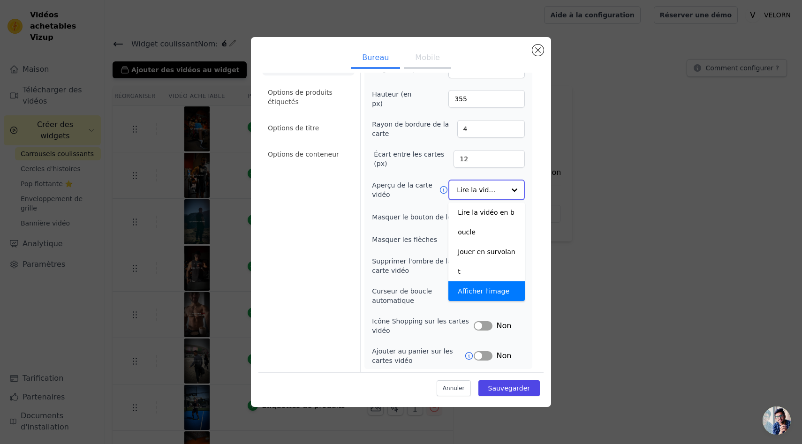
click at [477, 288] on font "Afficher l'image" at bounding box center [484, 292] width 52 height 8
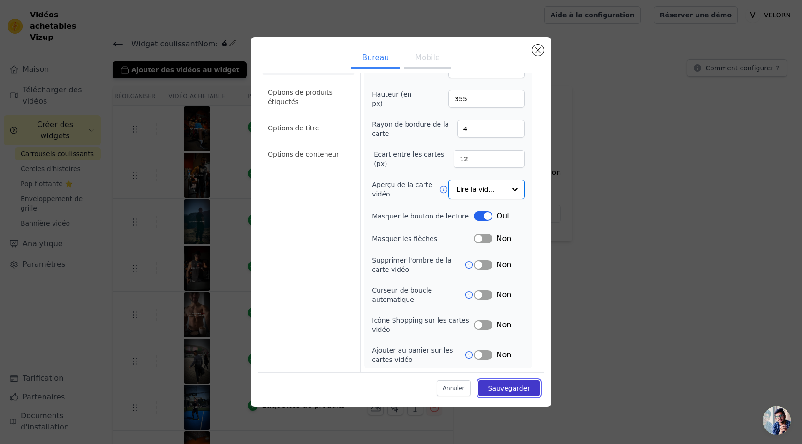
click at [512, 388] on font "Sauvegarder" at bounding box center [509, 388] width 42 height 8
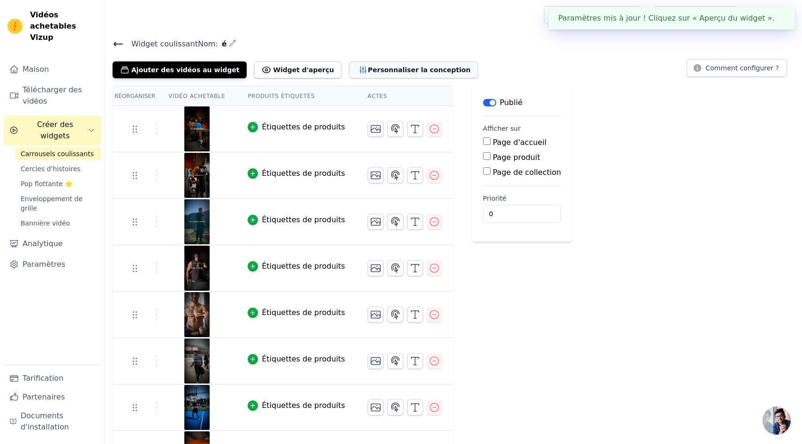
click at [368, 61] on button "Personnaliser la conception" at bounding box center [413, 69] width 129 height 17
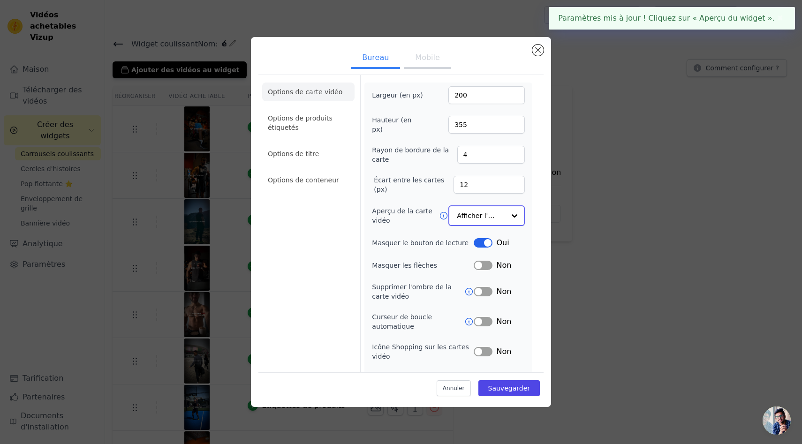
click at [513, 215] on div at bounding box center [514, 215] width 19 height 19
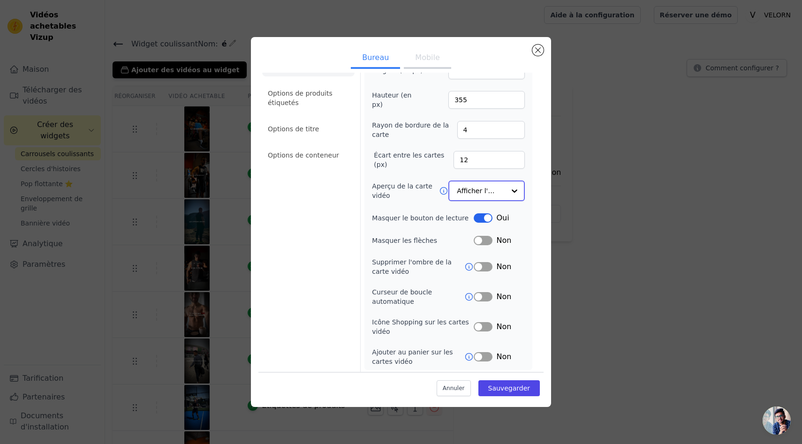
click at [502, 187] on input "Aperçu de la carte vidéo" at bounding box center [481, 191] width 48 height 19
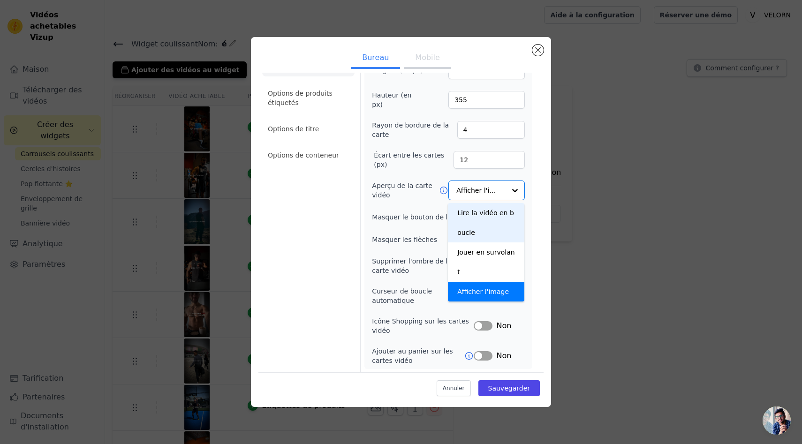
click at [533, 45] on ul "Bureau Mobile" at bounding box center [400, 59] width 285 height 28
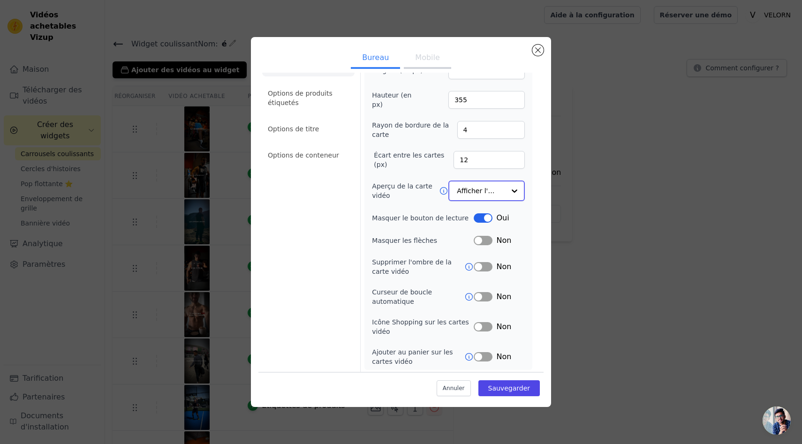
click at [502, 186] on input "Aperçu de la carte vidéo" at bounding box center [481, 191] width 48 height 19
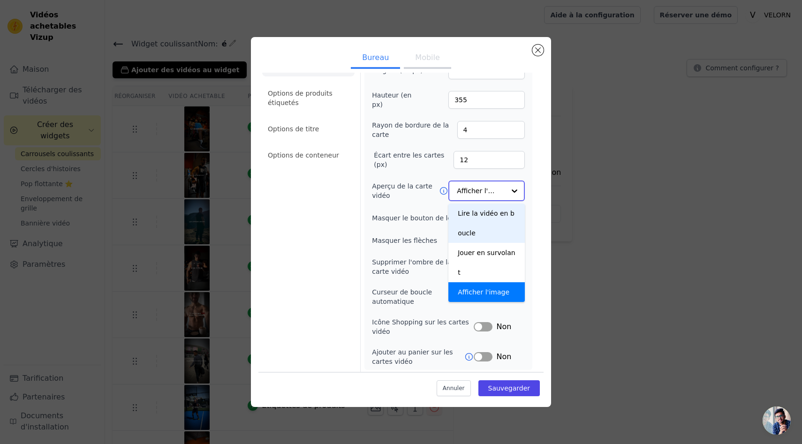
click at [493, 207] on div "Lire la vidéo en boucle" at bounding box center [487, 223] width 76 height 39
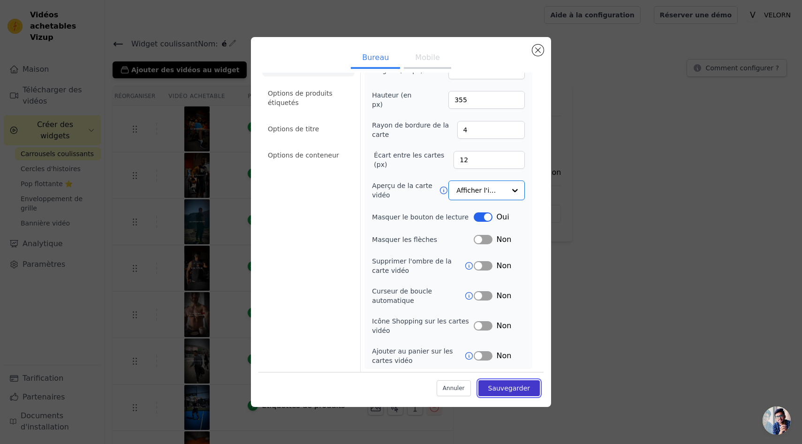
click at [507, 390] on font "Sauvegarder" at bounding box center [509, 388] width 42 height 8
